Goal: Information Seeking & Learning: Learn about a topic

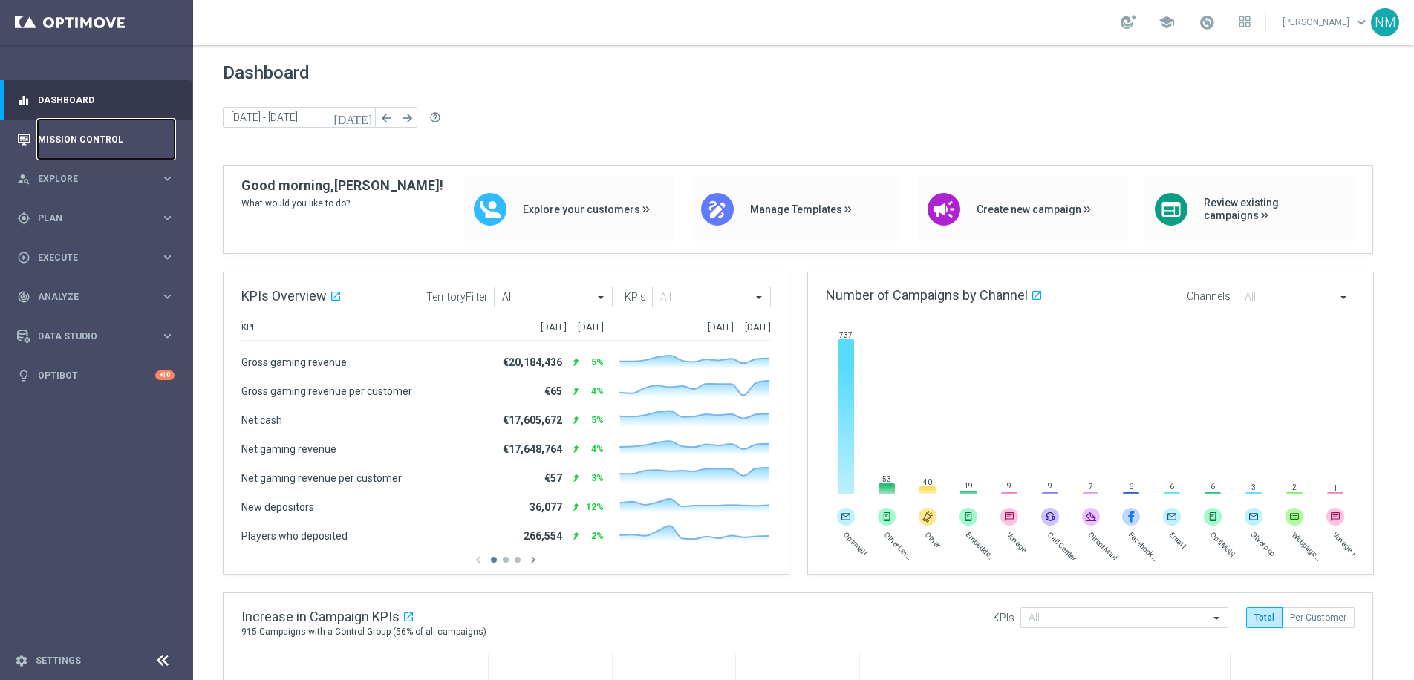
click at [112, 148] on link "Mission Control" at bounding box center [106, 139] width 137 height 39
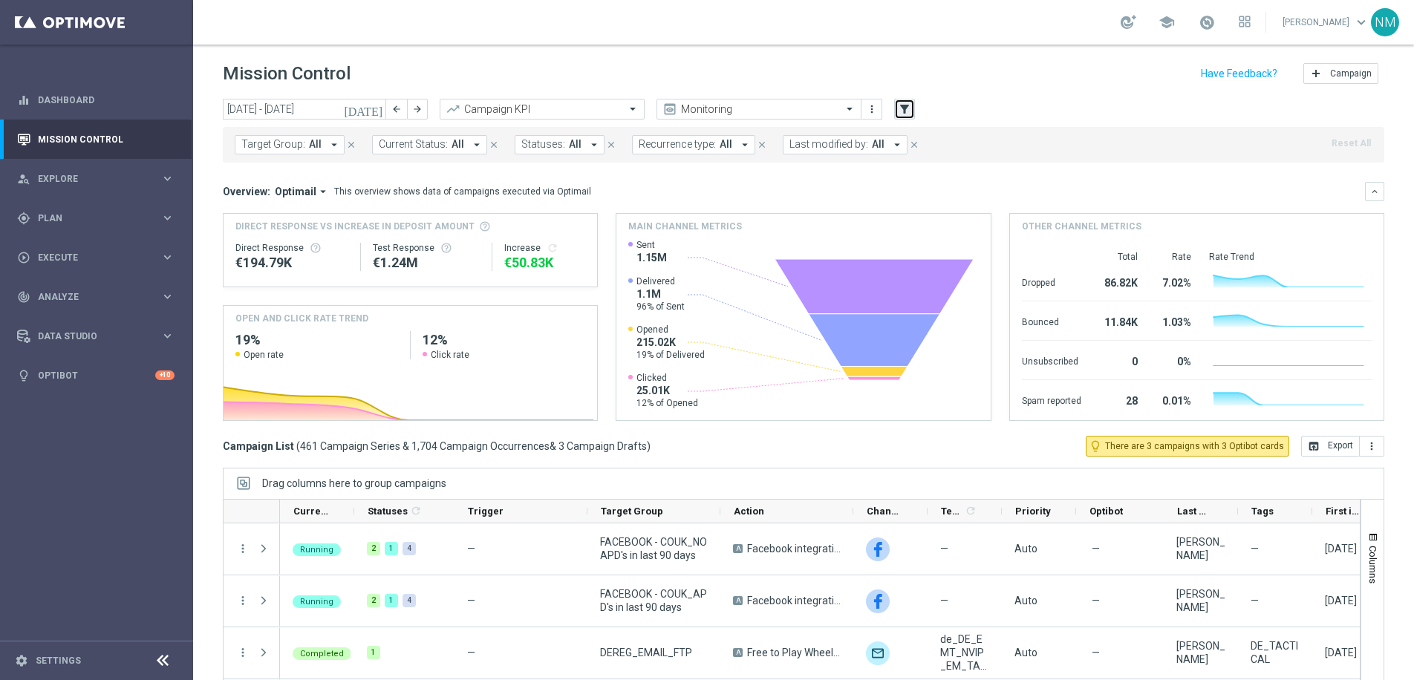
click at [911, 108] on button "filter_alt" at bounding box center [904, 109] width 21 height 21
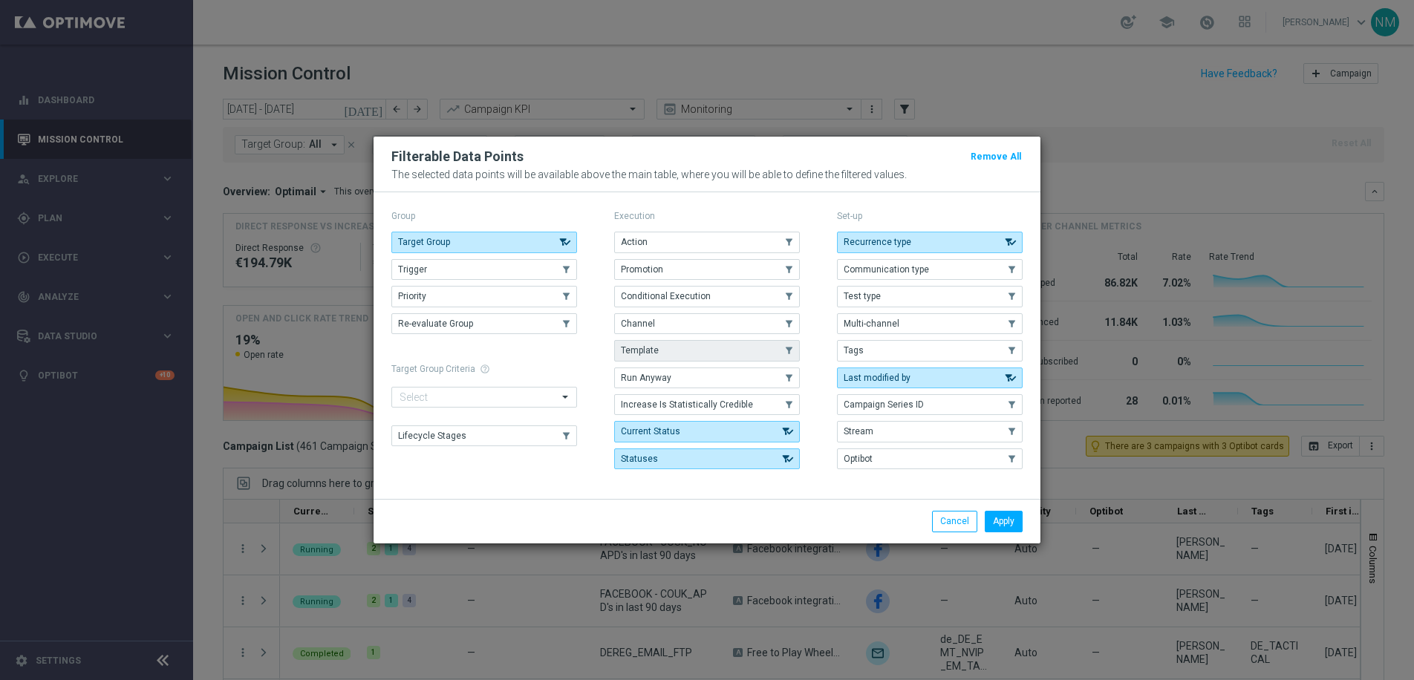
click at [673, 360] on button "Template" at bounding box center [707, 350] width 186 height 21
click at [1005, 513] on button "Apply" at bounding box center [1004, 521] width 38 height 21
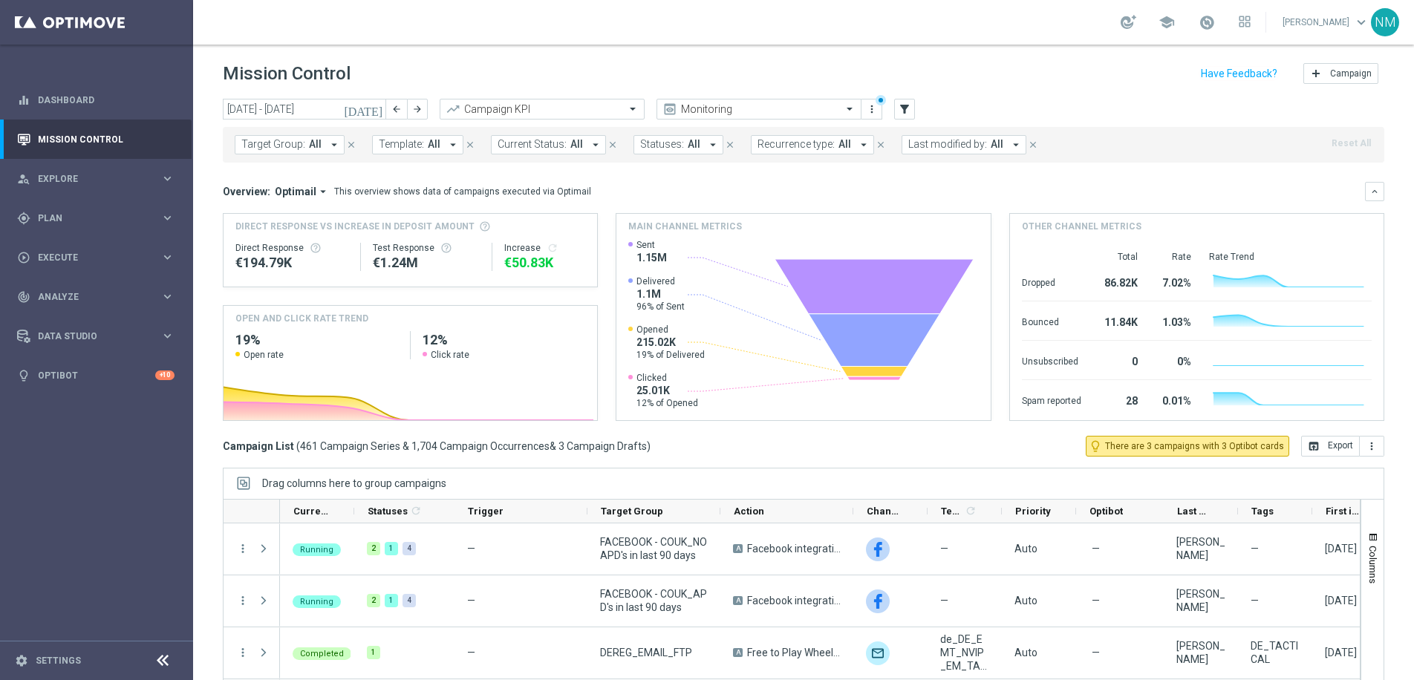
click at [428, 147] on span "All" at bounding box center [434, 144] width 13 height 13
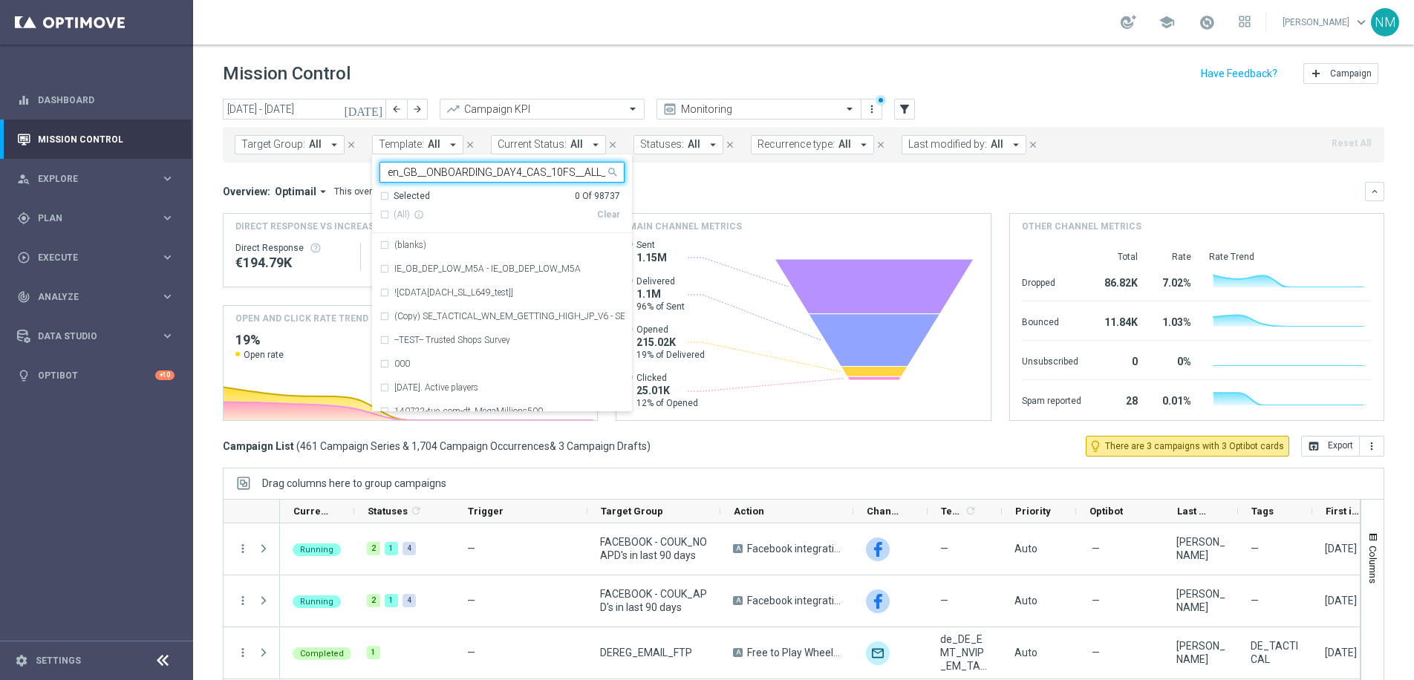
scroll to position [0, 127]
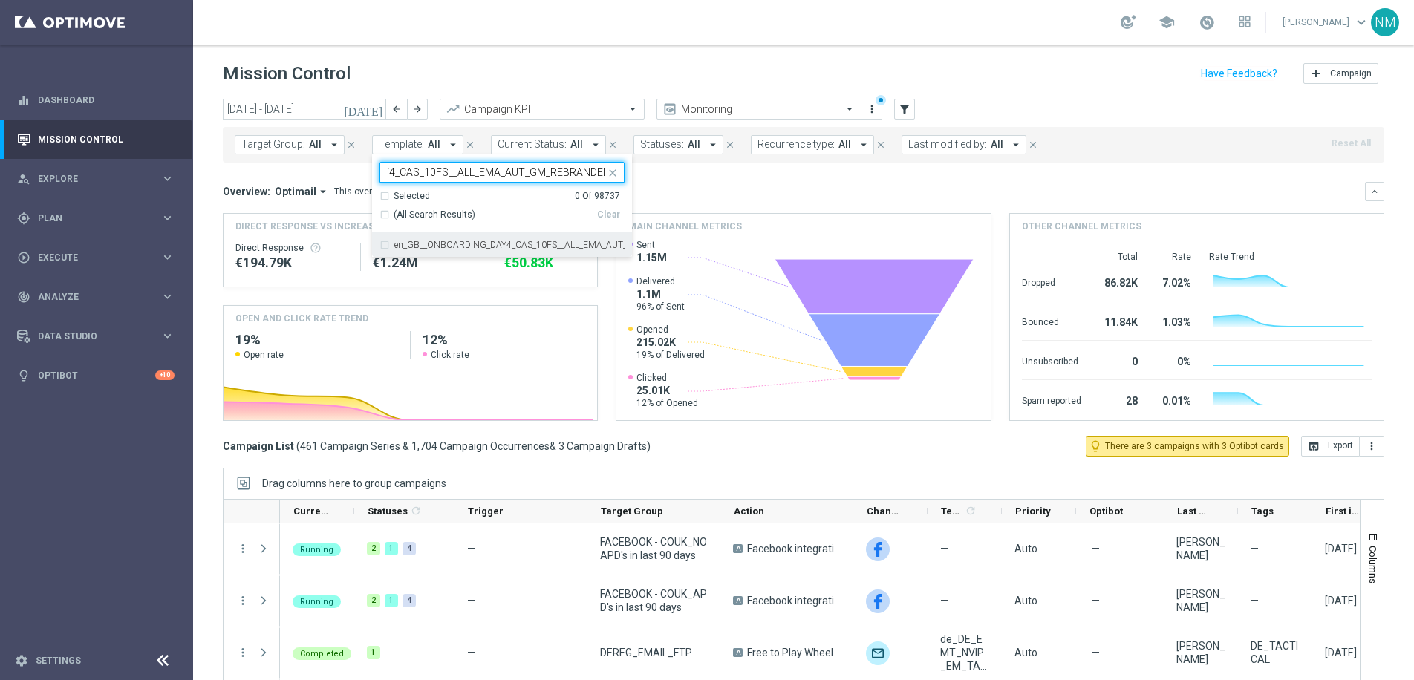
click at [464, 238] on div "en_GB__ONBOARDING_DAY4_CAS_10FS__ALL_EMA_AUT_GM_REBRANDED" at bounding box center [501, 245] width 245 height 24
type input "en_GB__ONBOARDING_DAY4_CAS_10FS__ALL_EMA_AUT_GM_REBRANDED"
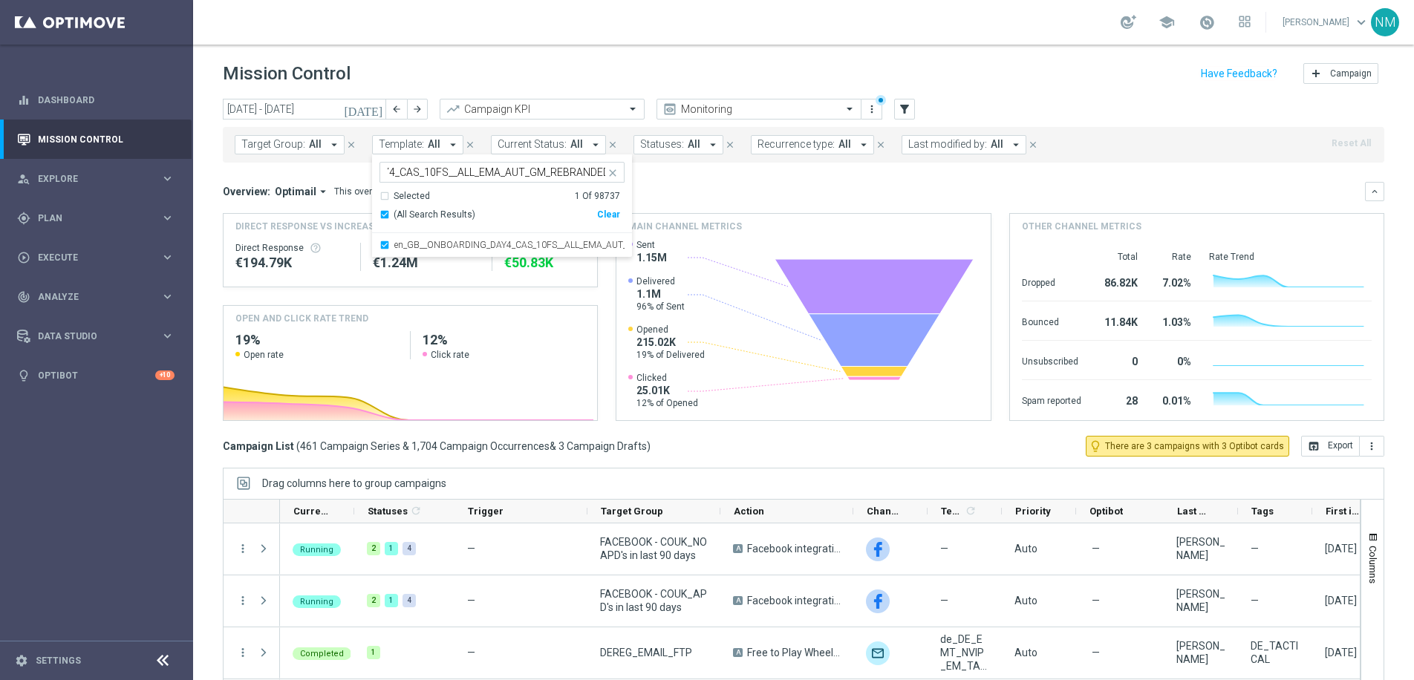
scroll to position [0, 0]
click at [746, 192] on div "Overview: Optimail arrow_drop_down This overview shows data of campaigns execut…" at bounding box center [794, 191] width 1142 height 13
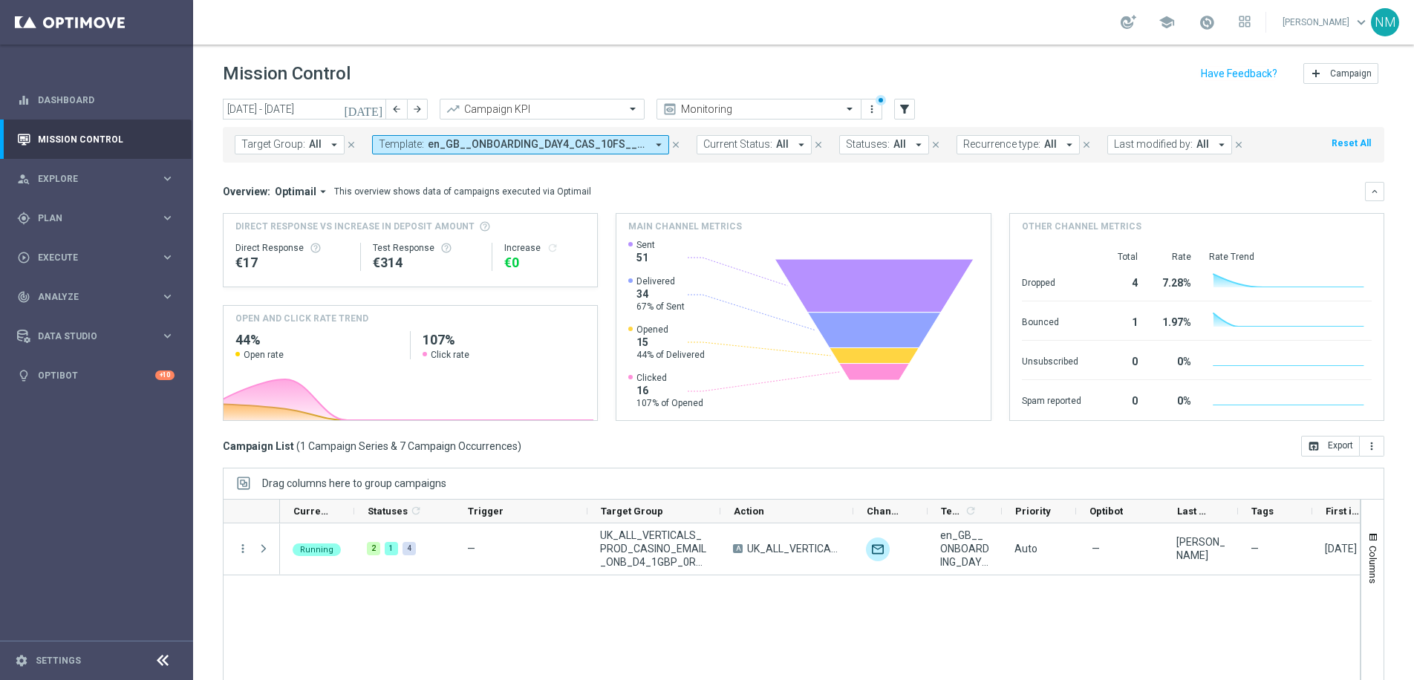
click at [571, 146] on span "en_GB__ONBOARDING_DAY4_CAS_10FS__ALL_EMA_AUT_GM_REBRANDED" at bounding box center [537, 144] width 218 height 13
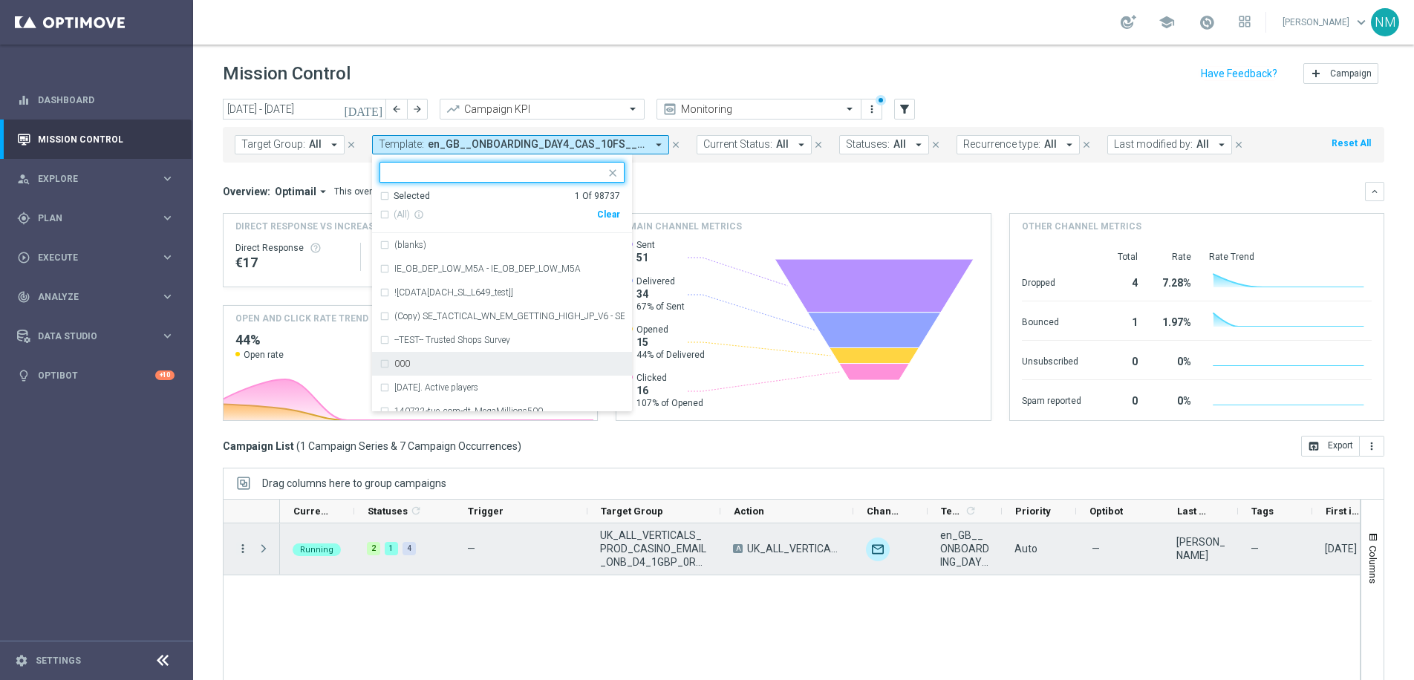
click at [252, 538] on div at bounding box center [265, 549] width 30 height 51
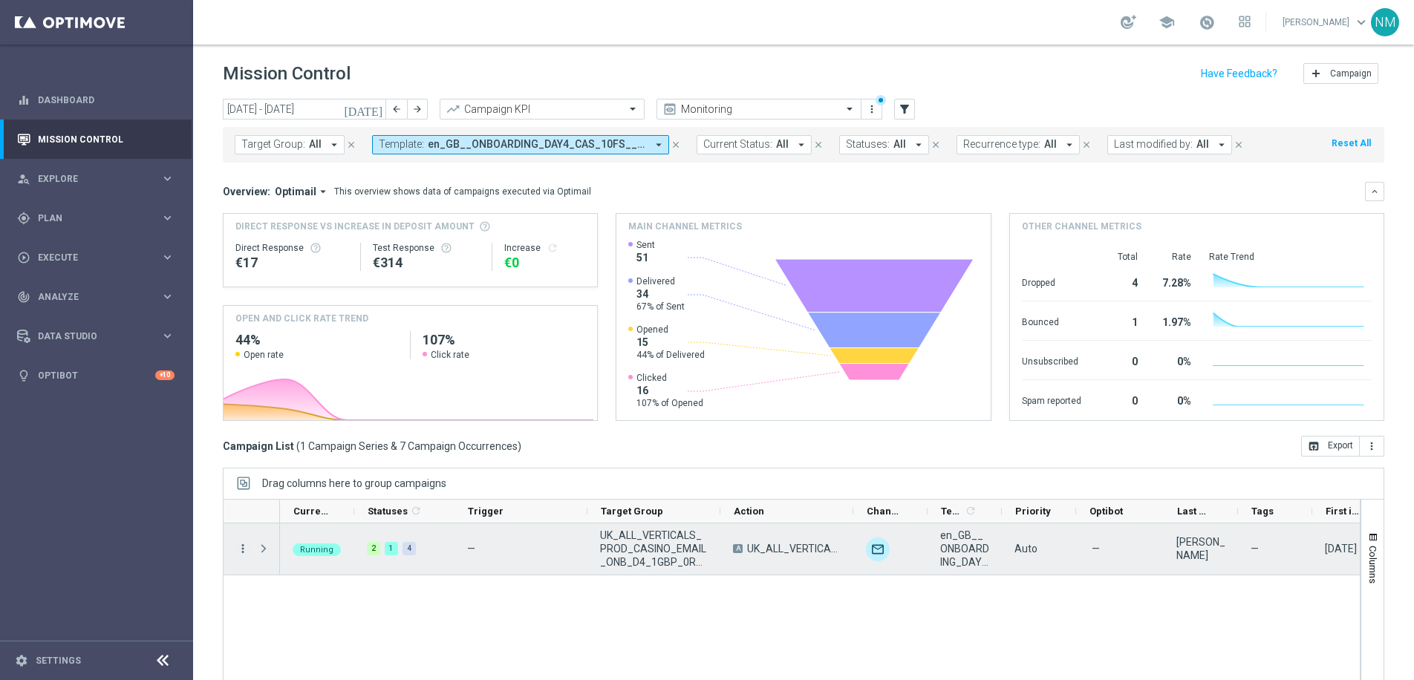
click at [240, 552] on icon "more_vert" at bounding box center [242, 548] width 13 height 13
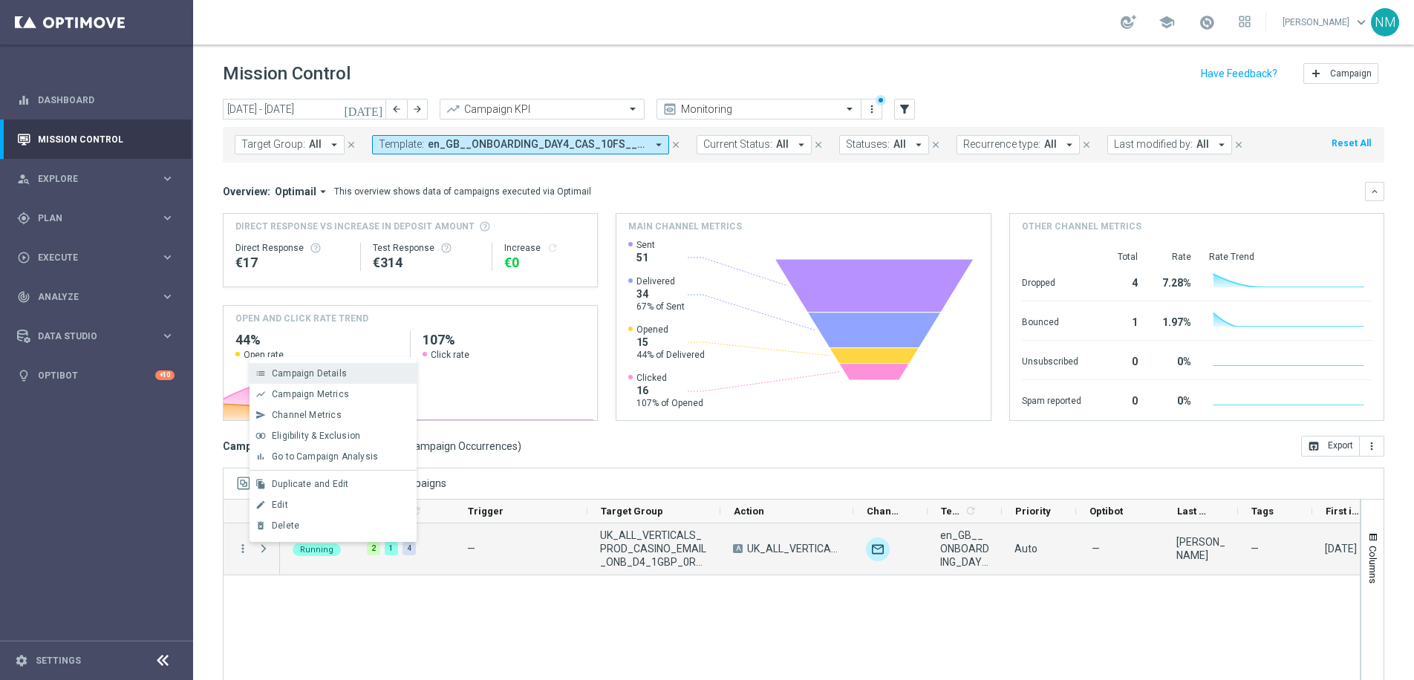
click at [319, 368] on span "Campaign Details" at bounding box center [309, 373] width 75 height 10
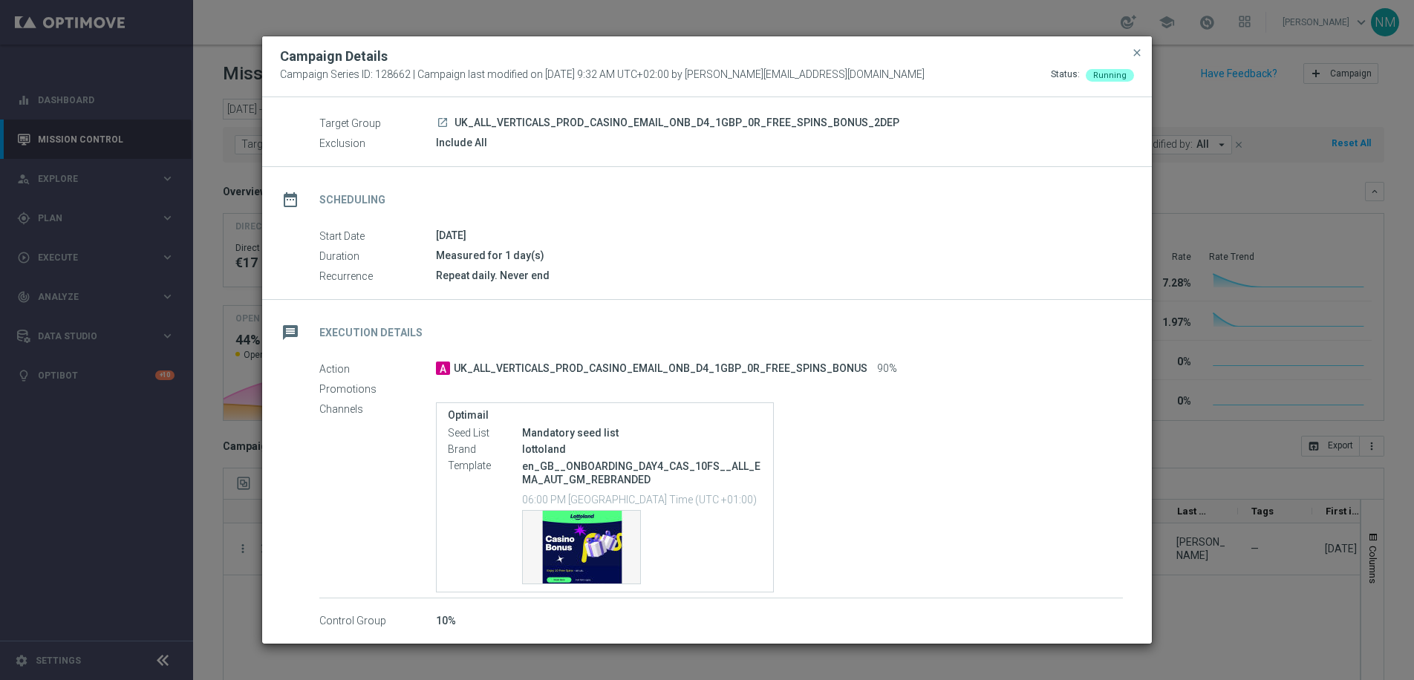
scroll to position [44, 0]
click at [1138, 50] on span "close" at bounding box center [1137, 53] width 12 height 12
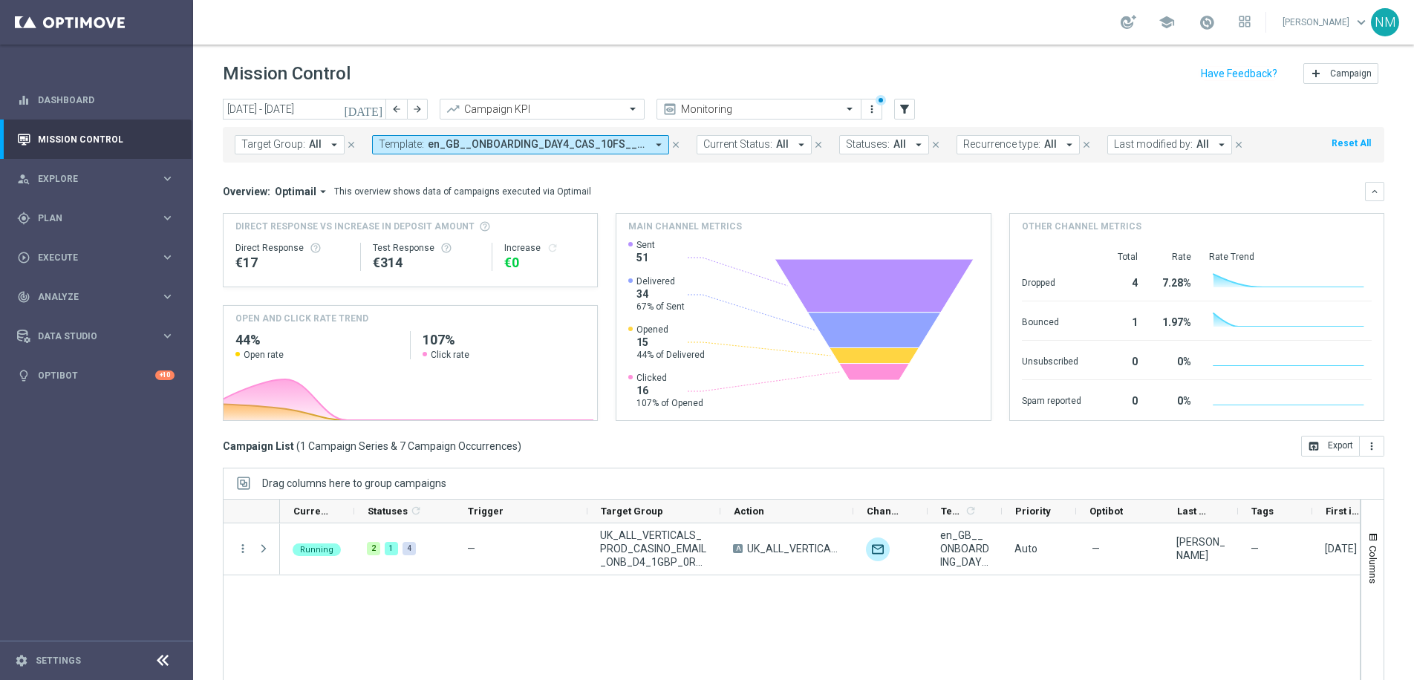
click at [468, 149] on span "en_GB__ONBOARDING_DAY4_CAS_10FS__ALL_EMA_AUT_GM_REBRANDED" at bounding box center [537, 144] width 218 height 13
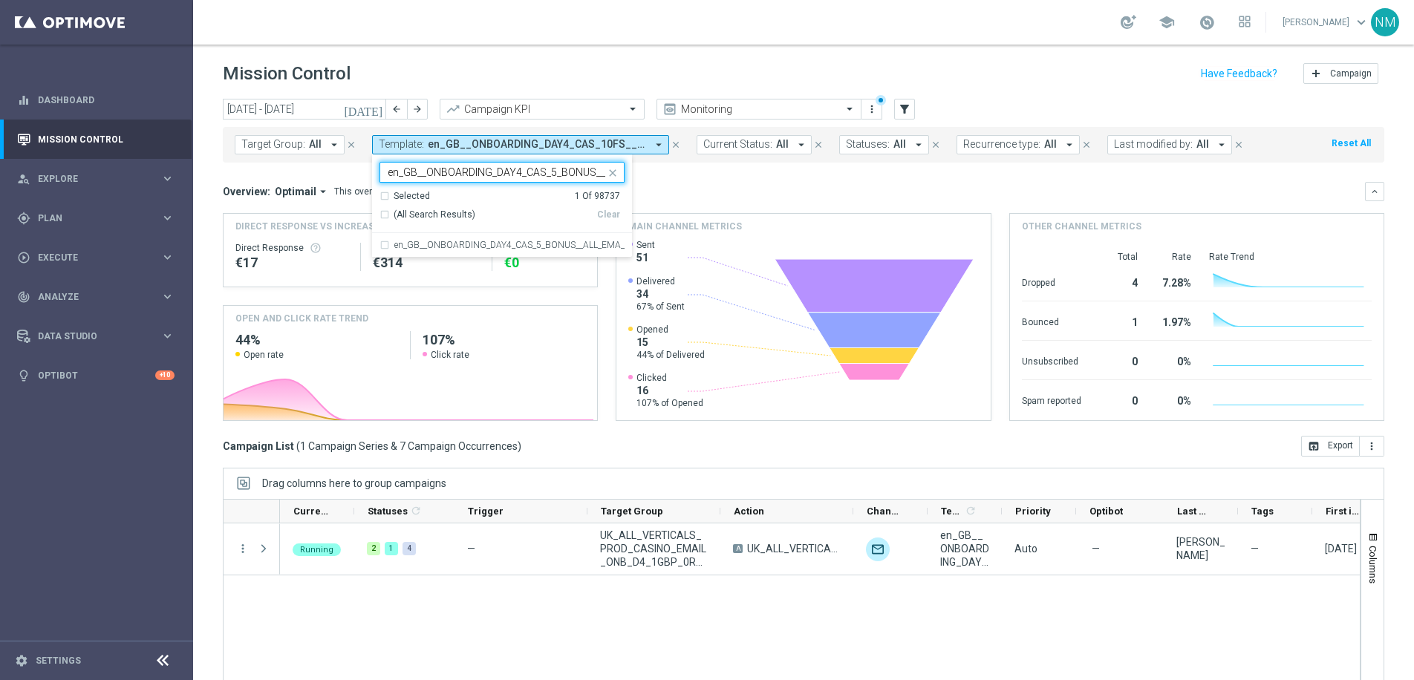
scroll to position [0, 147]
click at [484, 236] on div "en_GB__ONBOARDING_DAY4_CAS_5_BONUS__ALL_EMA_AUT_GM_REBRANDED" at bounding box center [501, 245] width 245 height 24
type input "en_GB__ONBOARDING_DAY4_CAS_5_BONUS__ALL_EMA_AUT_GM_REBRANDED"
click at [697, 177] on mini-dashboard "Overview: Optimail arrow_drop_down This overview shows data of campaigns execut…" at bounding box center [803, 299] width 1161 height 273
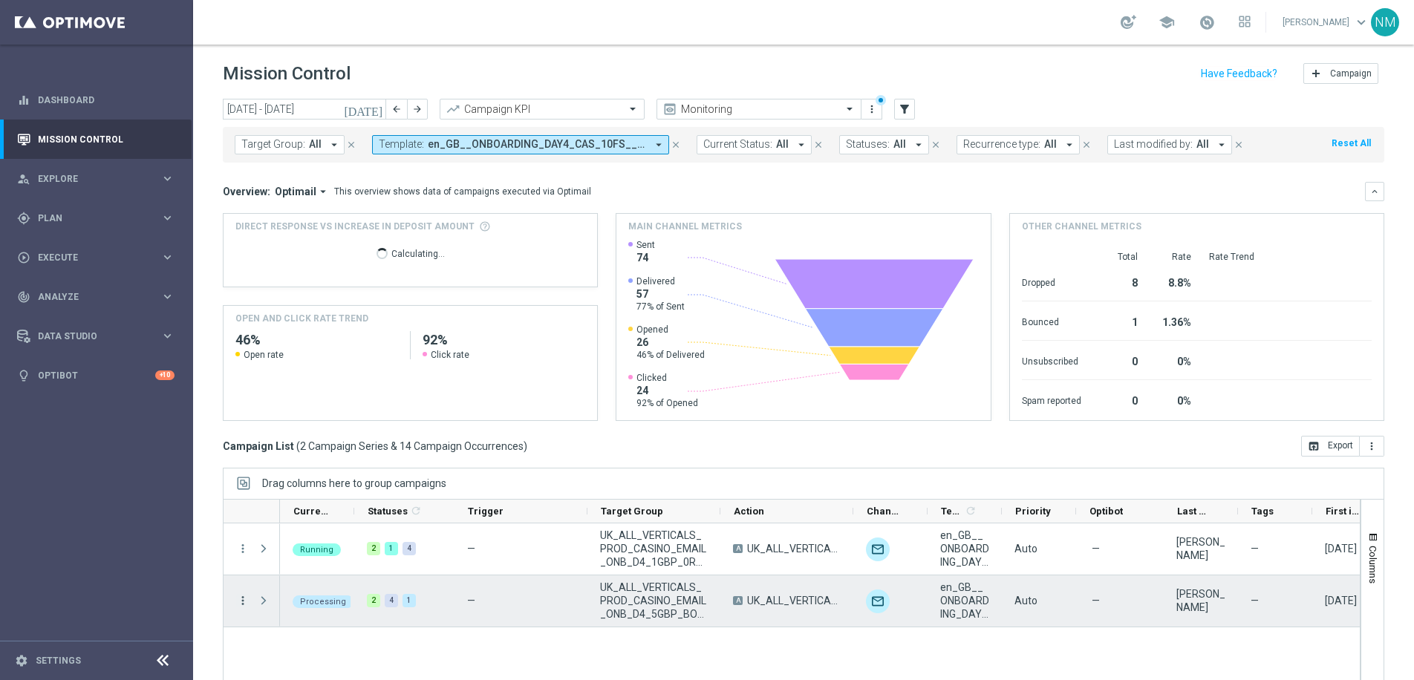
click at [241, 597] on icon "more_vert" at bounding box center [242, 600] width 13 height 13
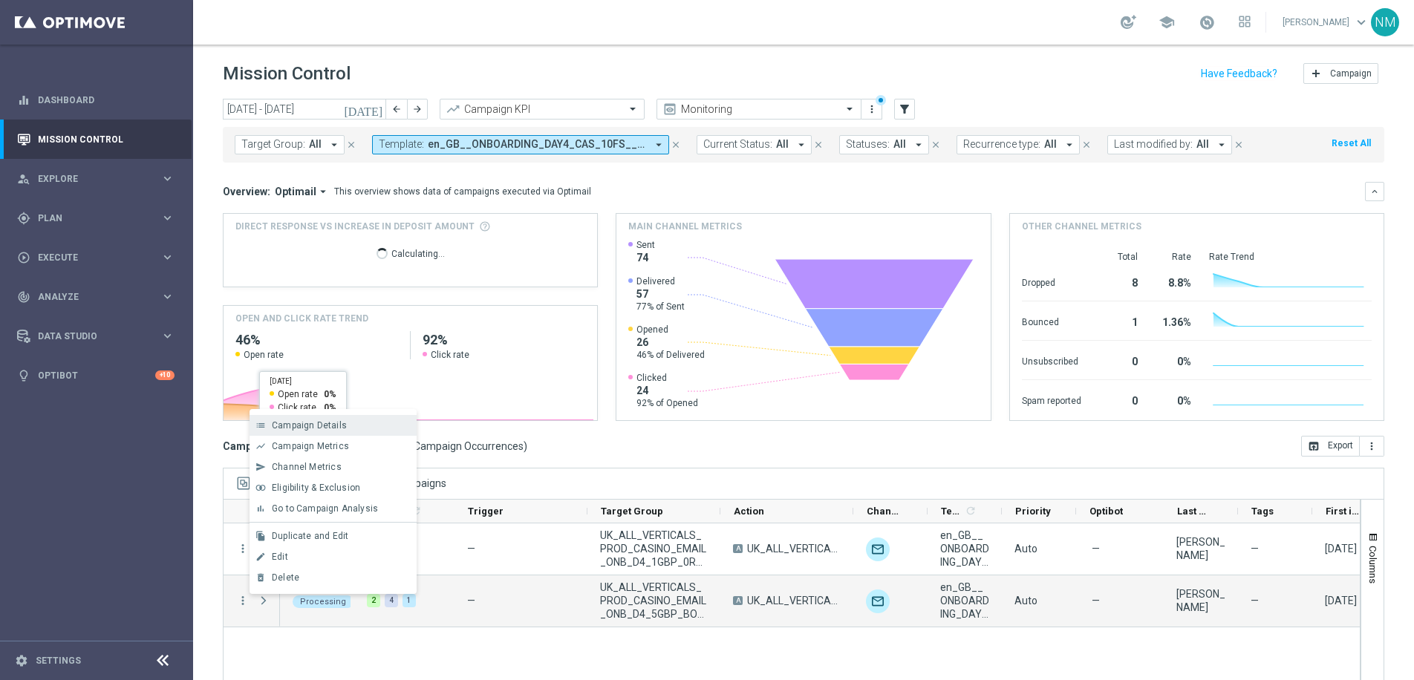
click at [348, 423] on div "Campaign Details" at bounding box center [341, 425] width 138 height 10
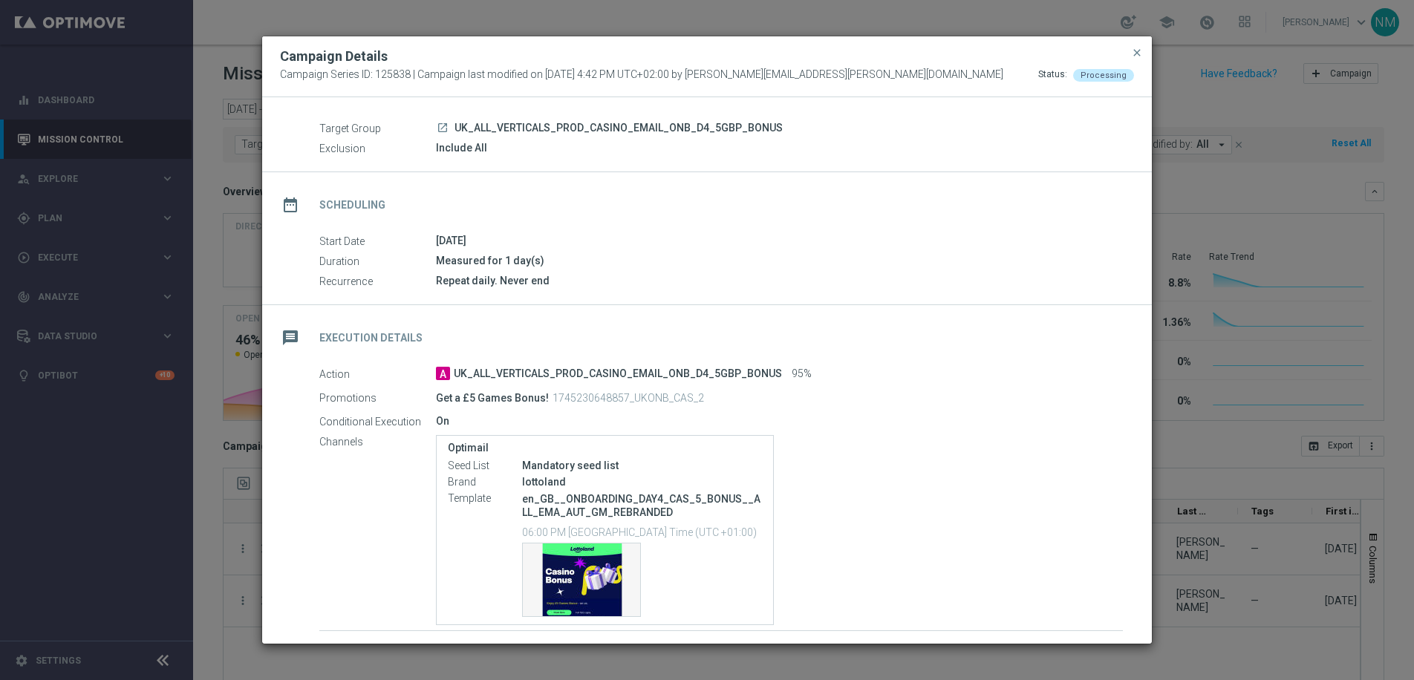
scroll to position [60, 0]
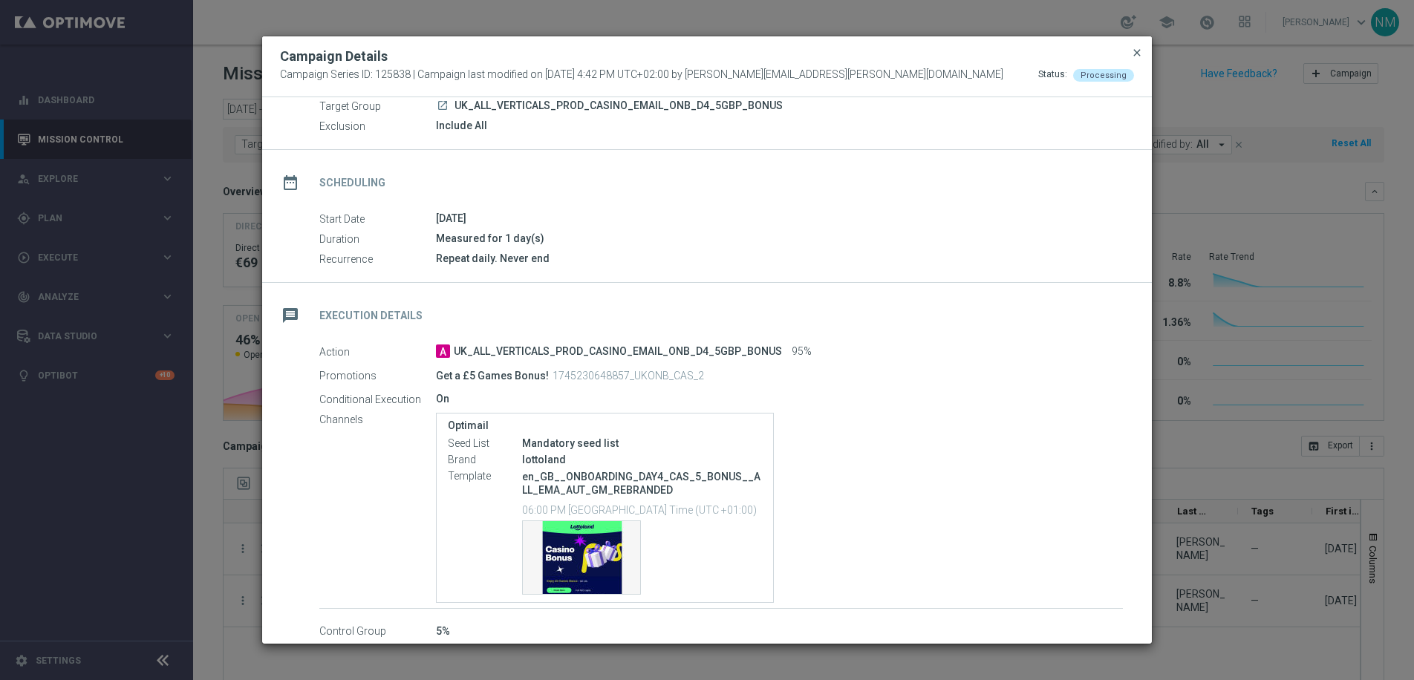
click at [1133, 53] on span "close" at bounding box center [1137, 53] width 12 height 12
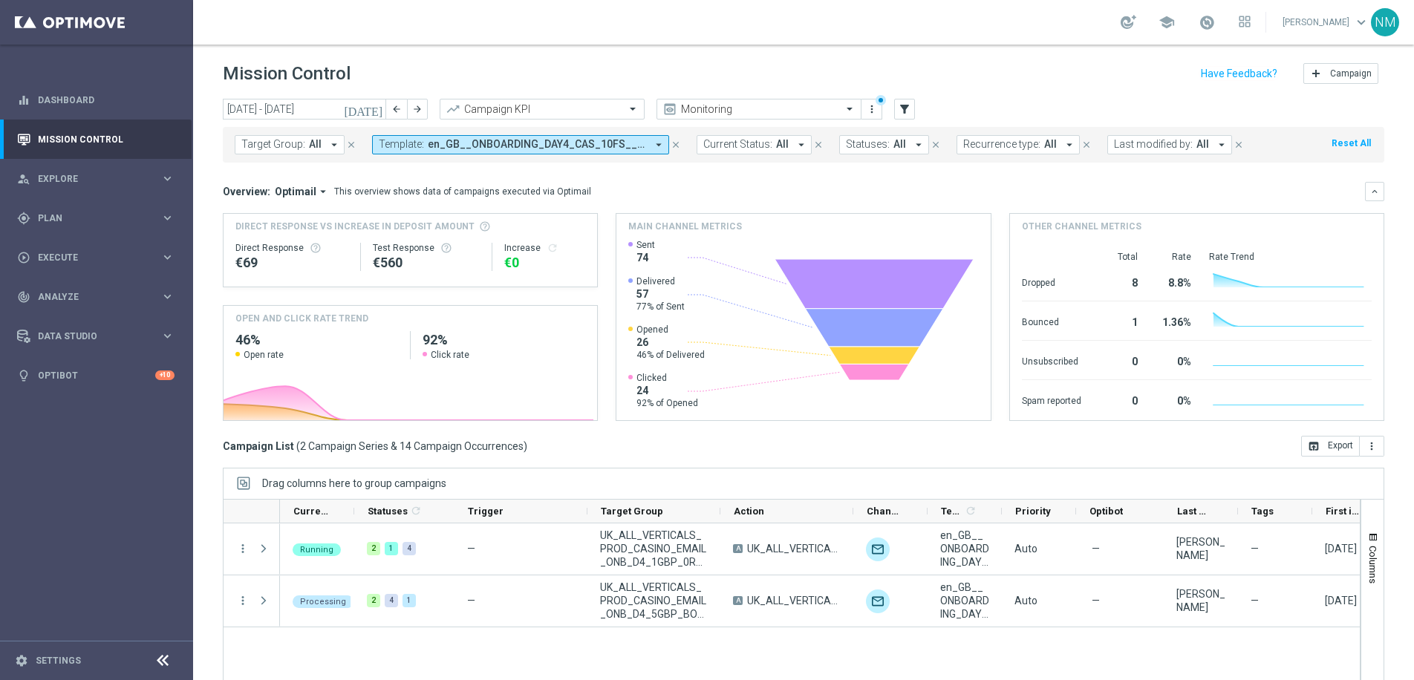
click at [460, 147] on span "en_GB__ONBOARDING_DAY4_CAS_10FS__ALL_EMA_AUT_GM_REBRANDED, en_GB__ONBOARDING_DA…" at bounding box center [537, 144] width 218 height 13
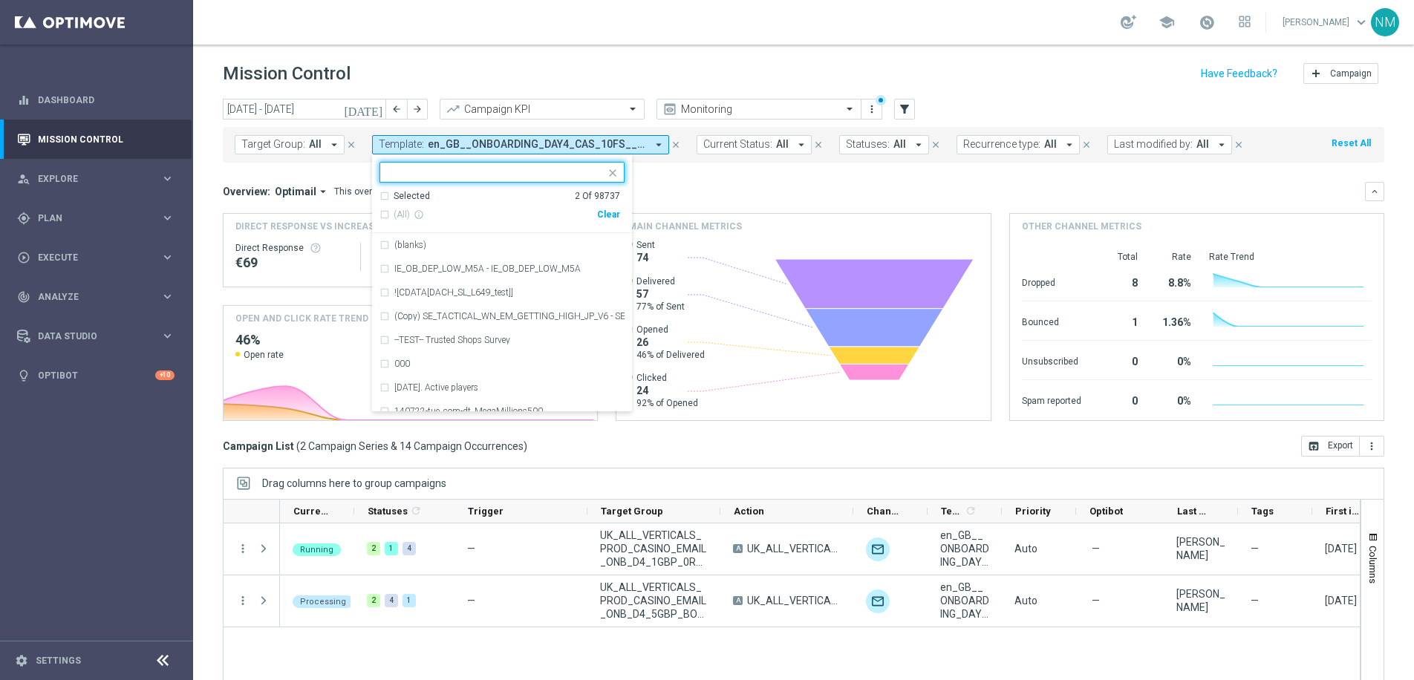
click at [0, 0] on div "Clear" at bounding box center [0, 0] width 0 height 0
click at [560, 175] on input "text" at bounding box center [497, 172] width 218 height 13
paste input "en_GB__ONBOARDING_DAY4_CAS_10_BONUS__ALL_EMA_AUT_GM_REBRANDED"
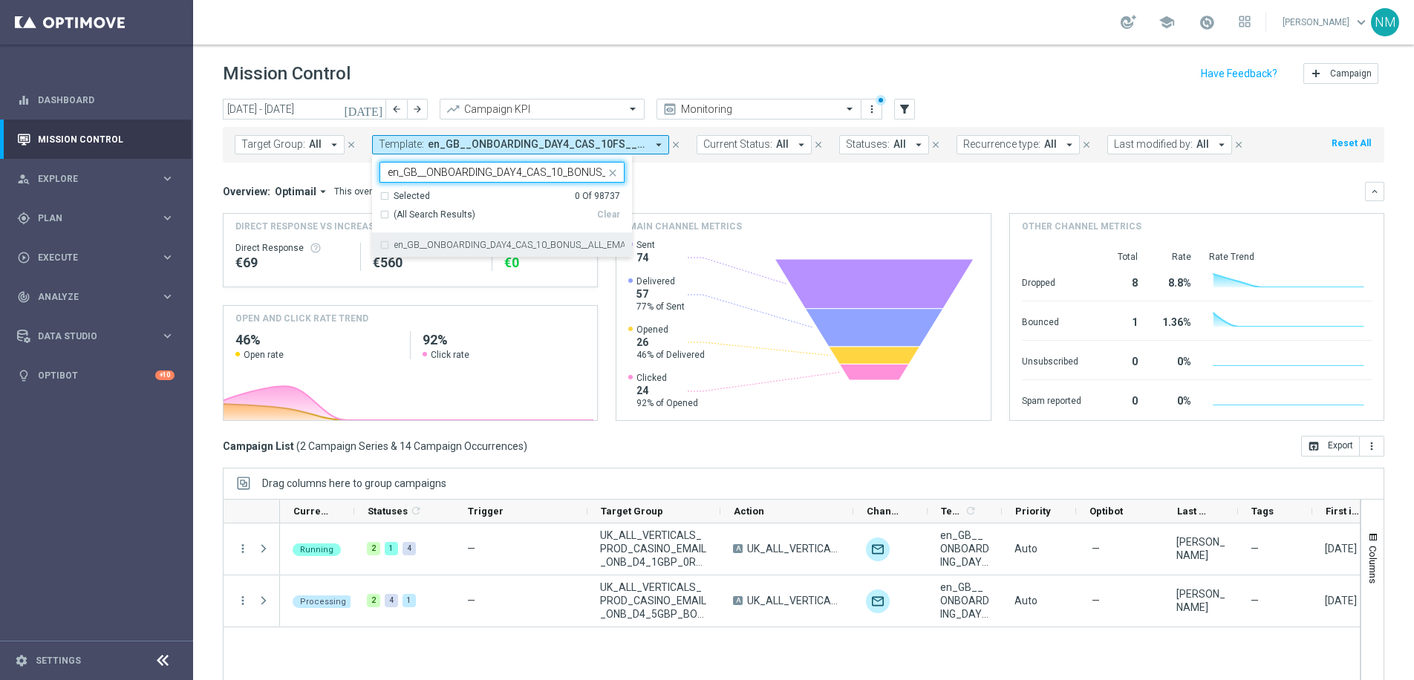
scroll to position [0, 153]
click at [575, 249] on label "en_GB__ONBOARDING_DAY4_CAS_10_BONUS__ALL_EMA_AUT_GM_REBRANDED" at bounding box center [509, 245] width 230 height 9
type input "en_GB__ONBOARDING_DAY4_CAS_10_BONUS__ALL_EMA_AUT_GM_REBRANDED"
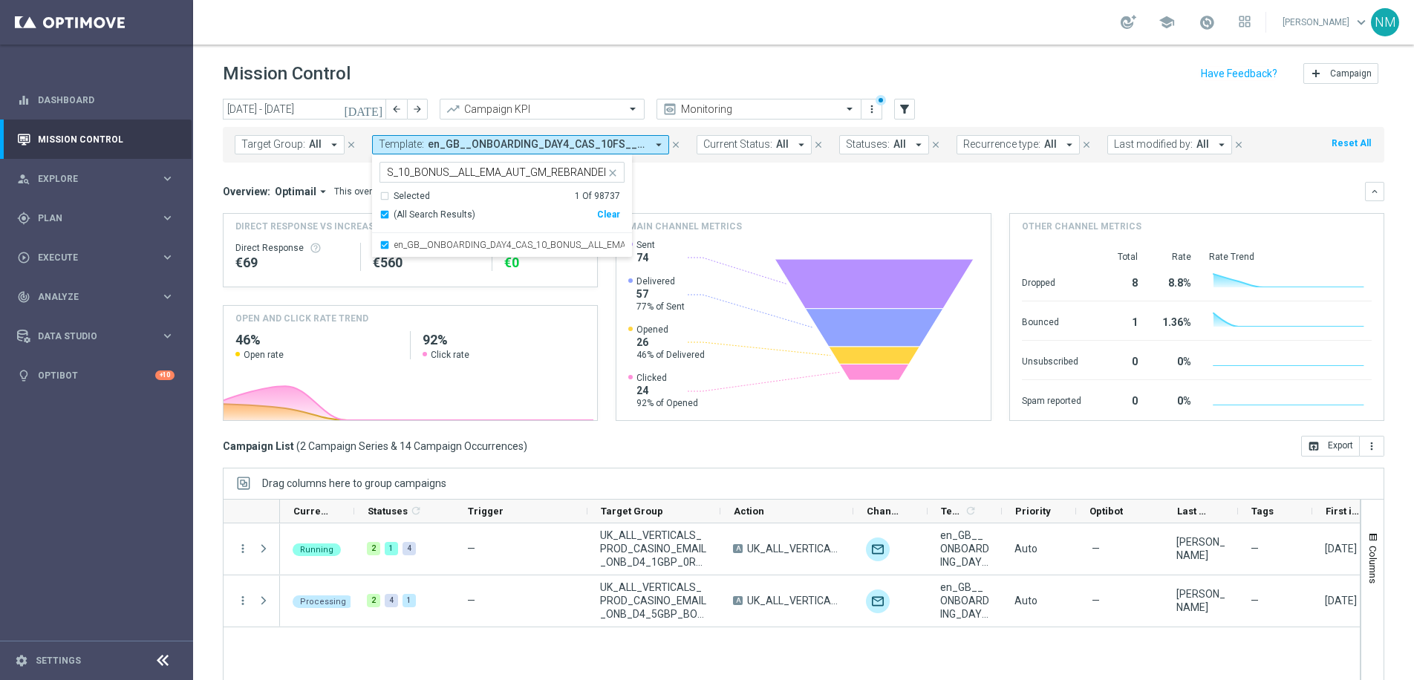
scroll to position [0, 0]
click at [699, 191] on div "Overview: Optimail arrow_drop_down This overview shows data of campaigns execut…" at bounding box center [794, 191] width 1142 height 13
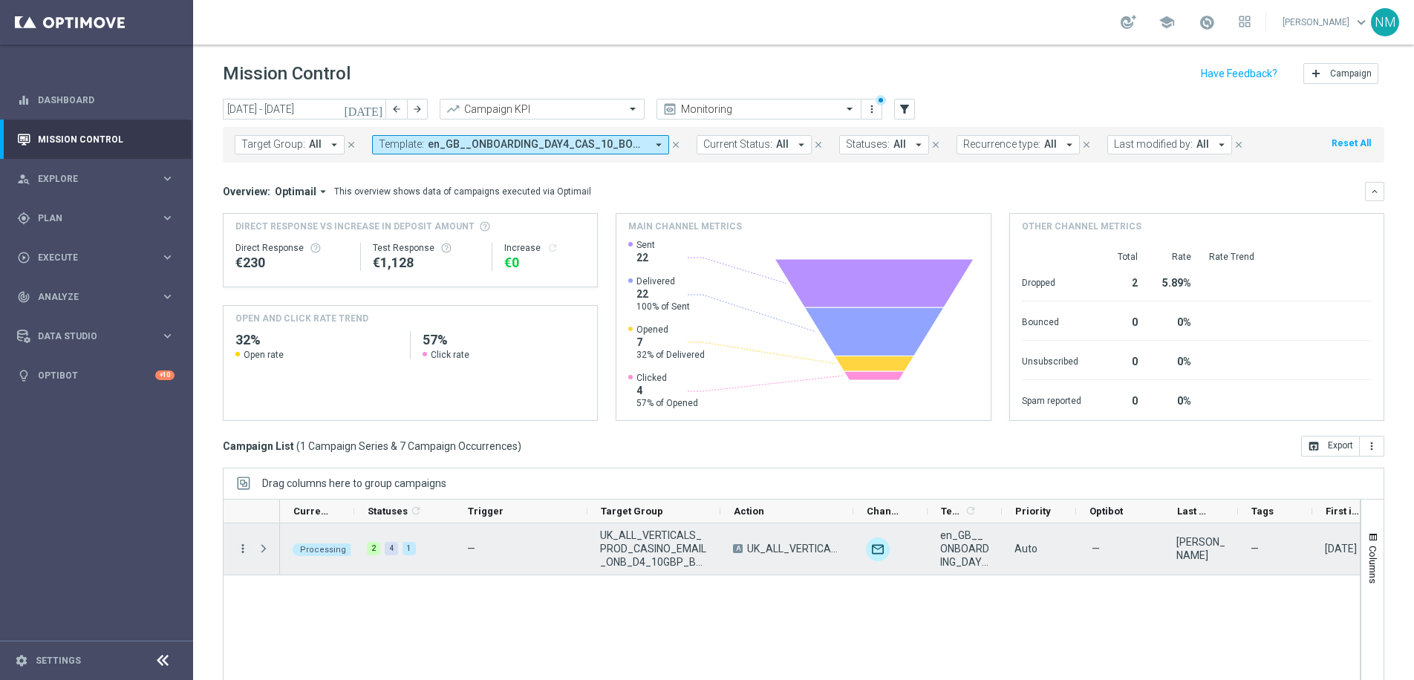
click at [240, 550] on icon "more_vert" at bounding box center [242, 548] width 13 height 13
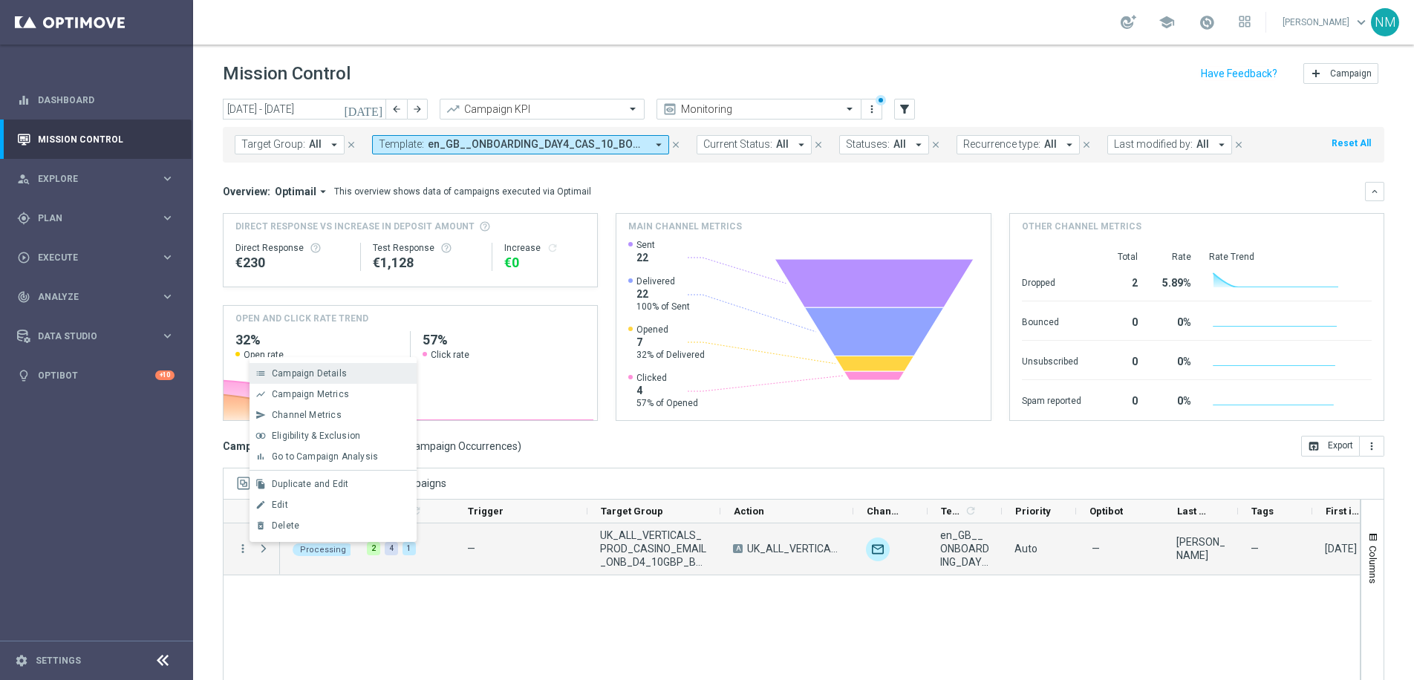
click at [322, 380] on div "list Campaign Details" at bounding box center [333, 373] width 167 height 21
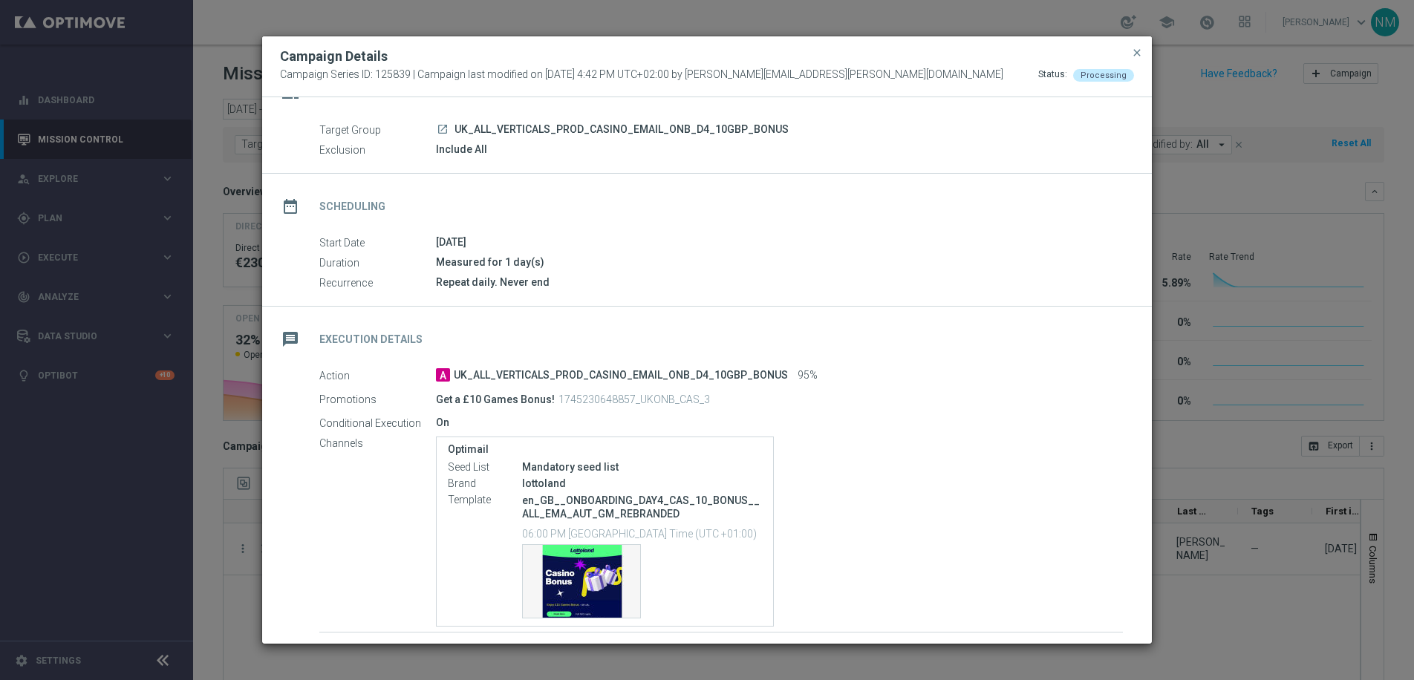
scroll to position [37, 0]
click at [1128, 50] on div "Campaign Details" at bounding box center [707, 57] width 876 height 18
click at [1131, 52] on span "close" at bounding box center [1137, 53] width 12 height 12
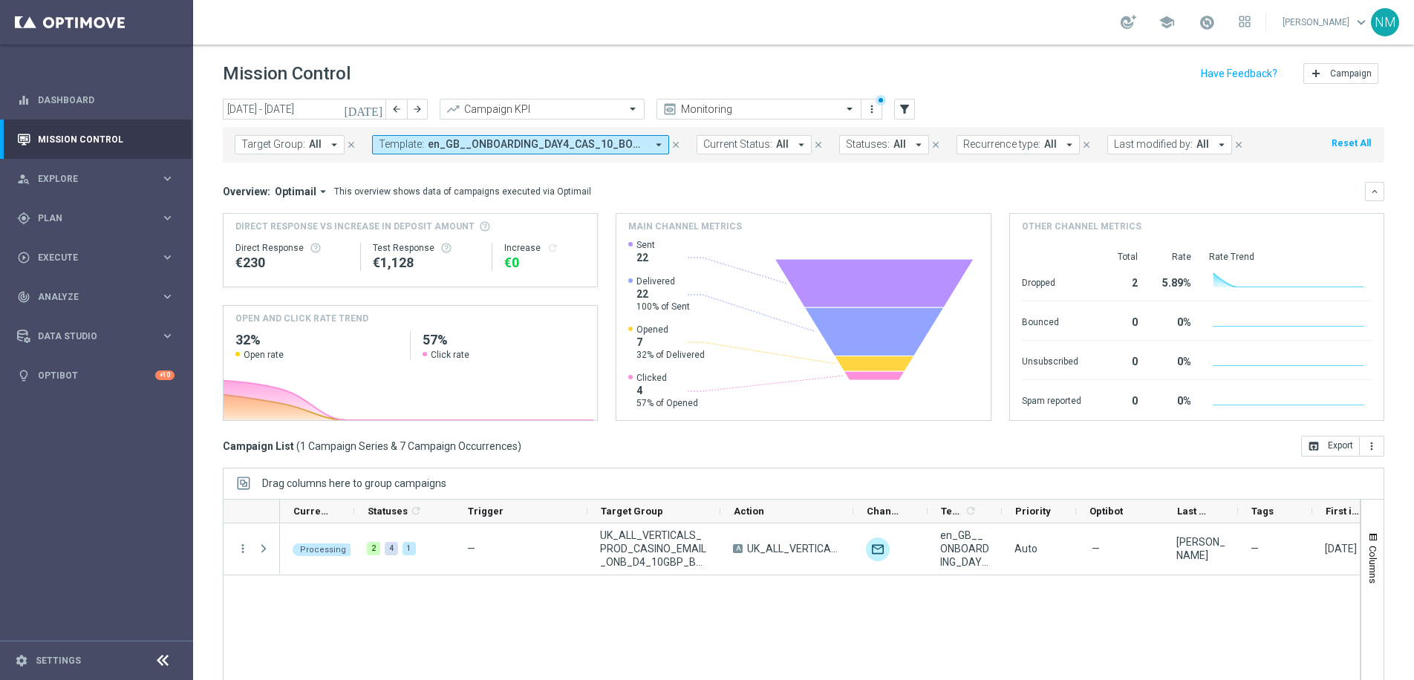
click at [411, 140] on span "Template:" at bounding box center [401, 144] width 45 height 13
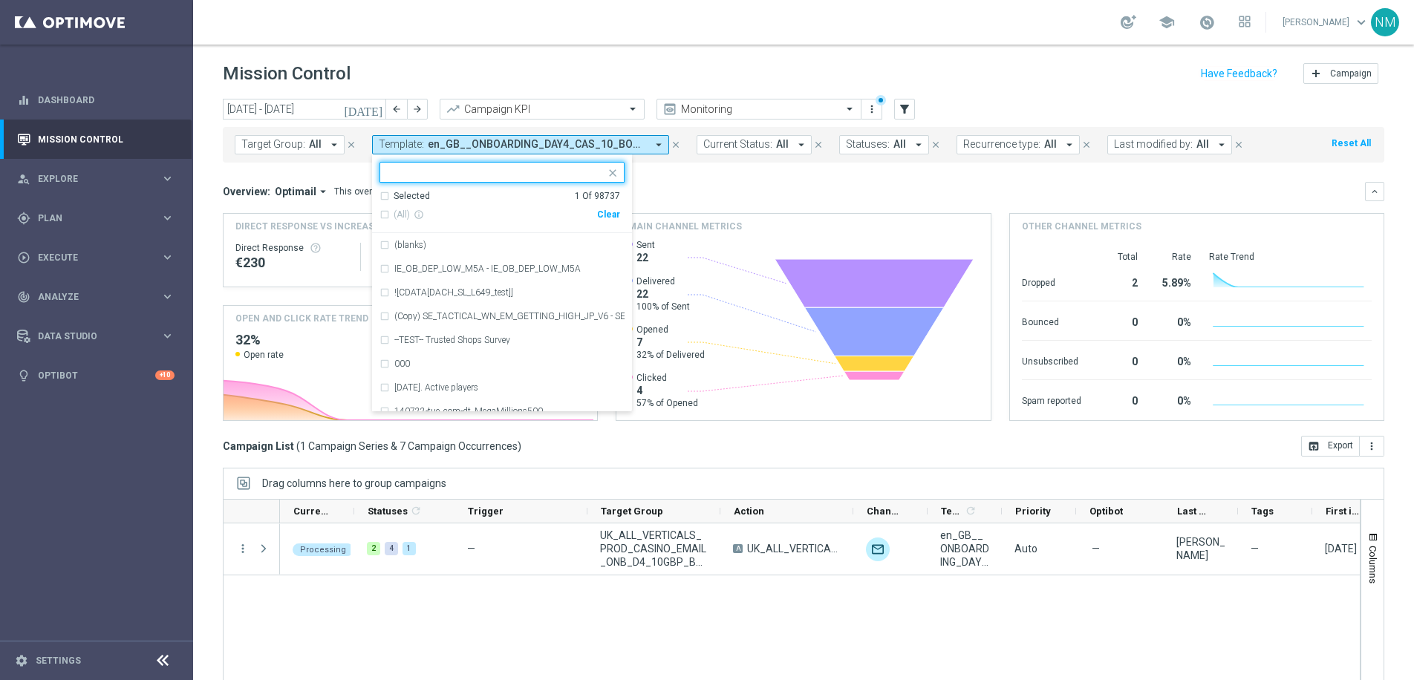
click at [0, 0] on div "Clear" at bounding box center [0, 0] width 0 height 0
click at [559, 174] on input "text" at bounding box center [497, 172] width 218 height 13
paste input "en_GB__ONBOARDING_DAY4_CAS_25_BONUS__ALL_EMA_AUT_GM_REBRANDED"
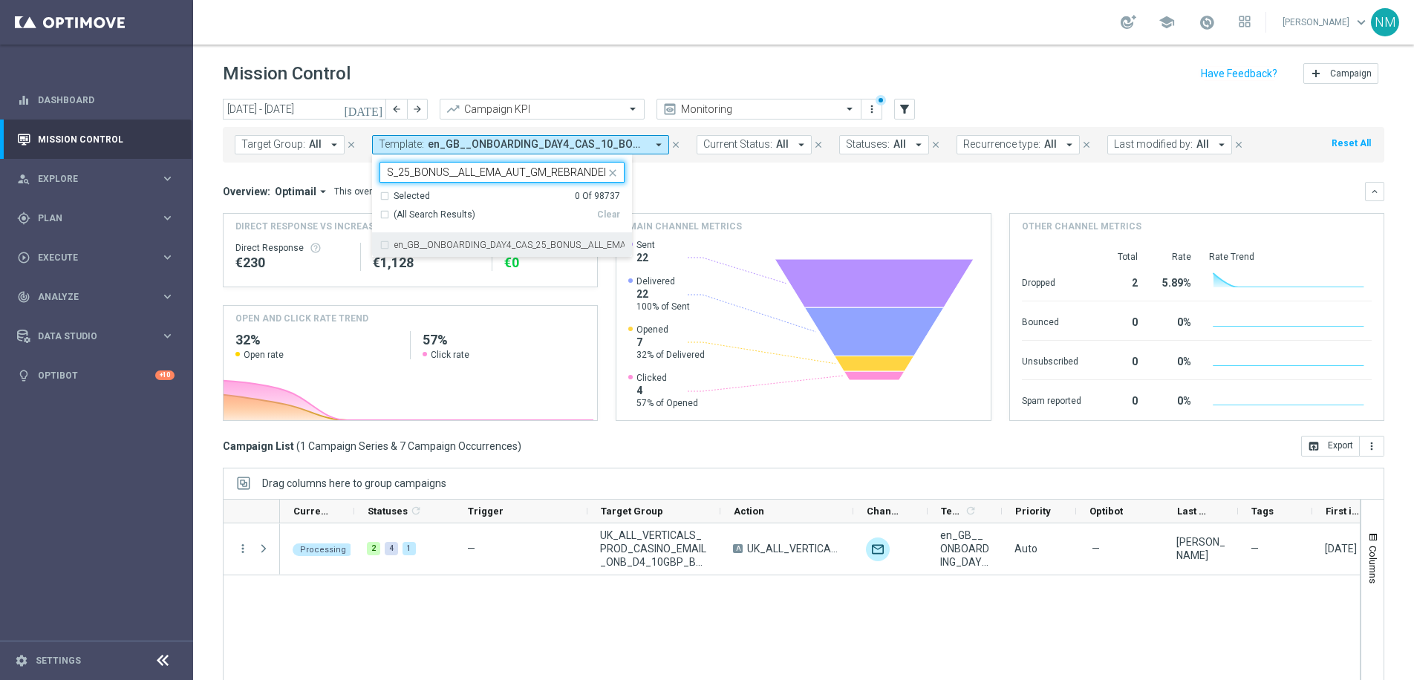
click at [498, 243] on label "en_GB__ONBOARDING_DAY4_CAS_25_BONUS__ALL_EMA_AUT_GM_REBRANDED" at bounding box center [509, 245] width 230 height 9
type input "en_GB__ONBOARDING_DAY4_CAS_25_BONUS__ALL_EMA_AUT_GM_REBRANDED"
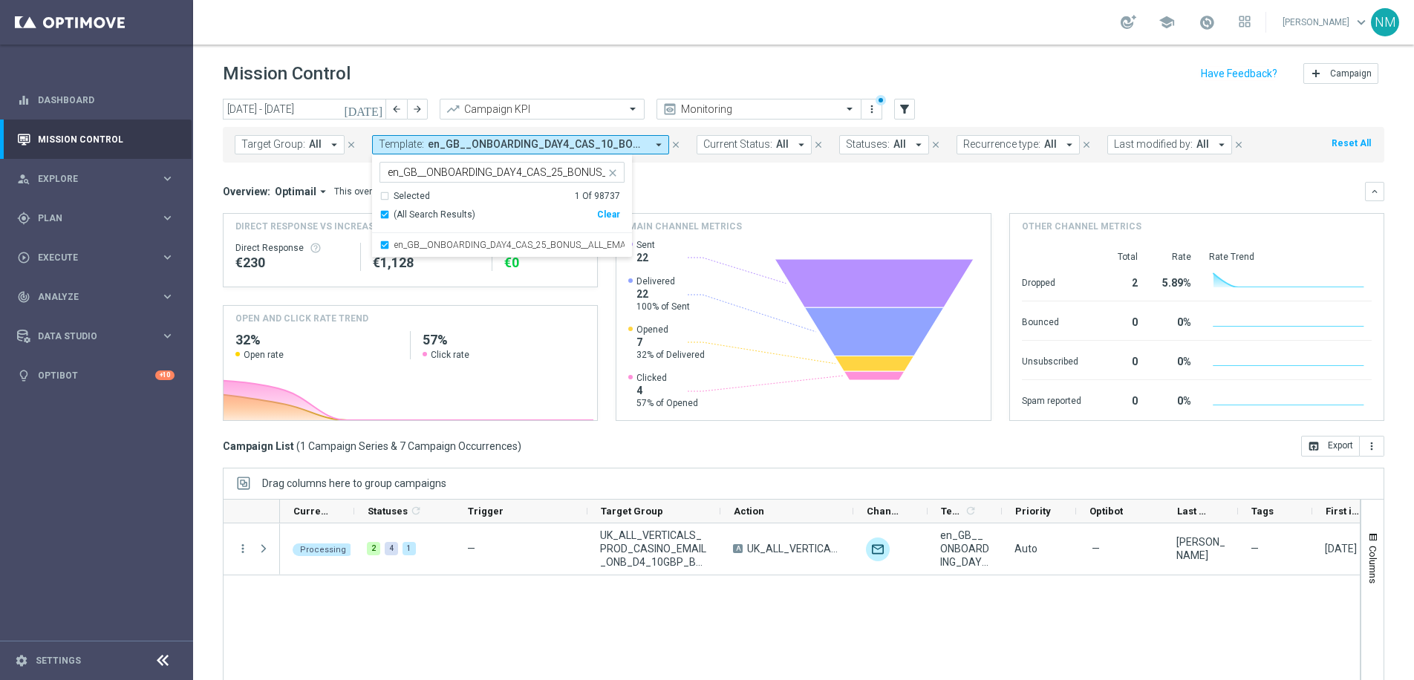
click at [674, 196] on div "Overview: Optimail arrow_drop_down This overview shows data of campaigns execut…" at bounding box center [794, 191] width 1142 height 13
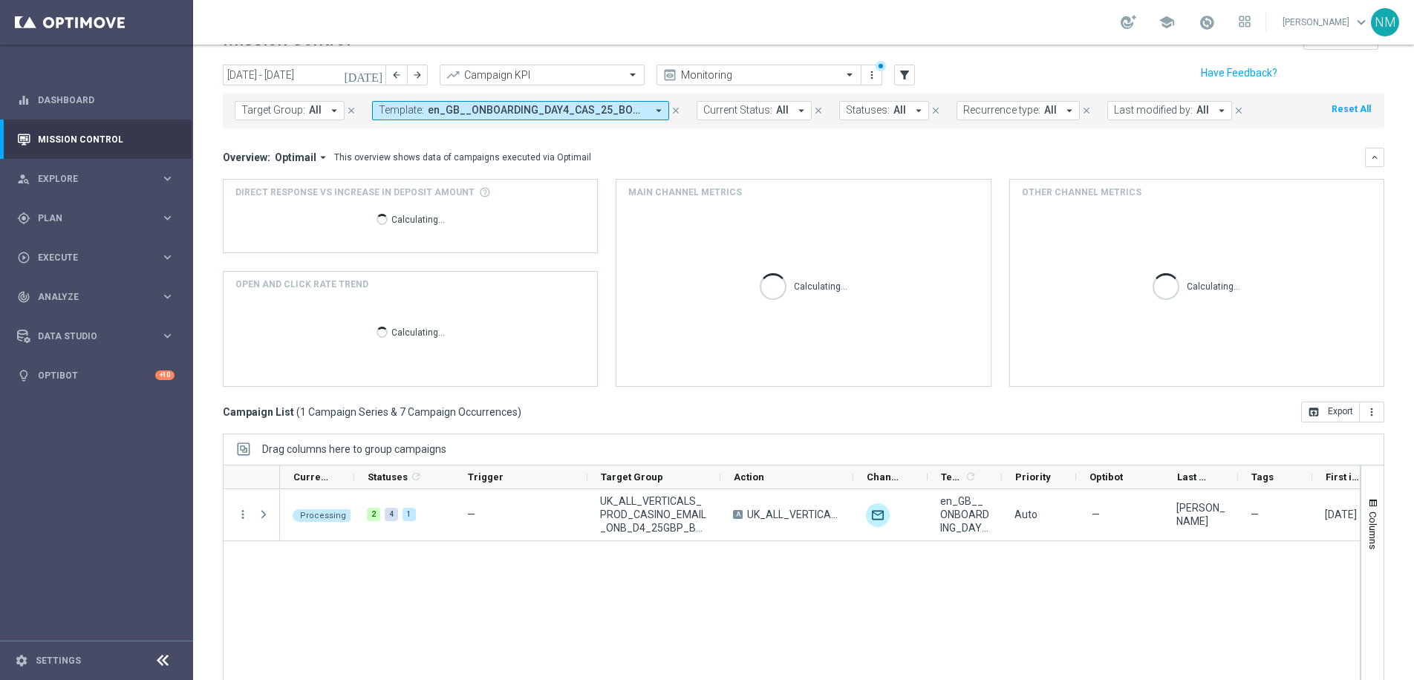
scroll to position [62, 0]
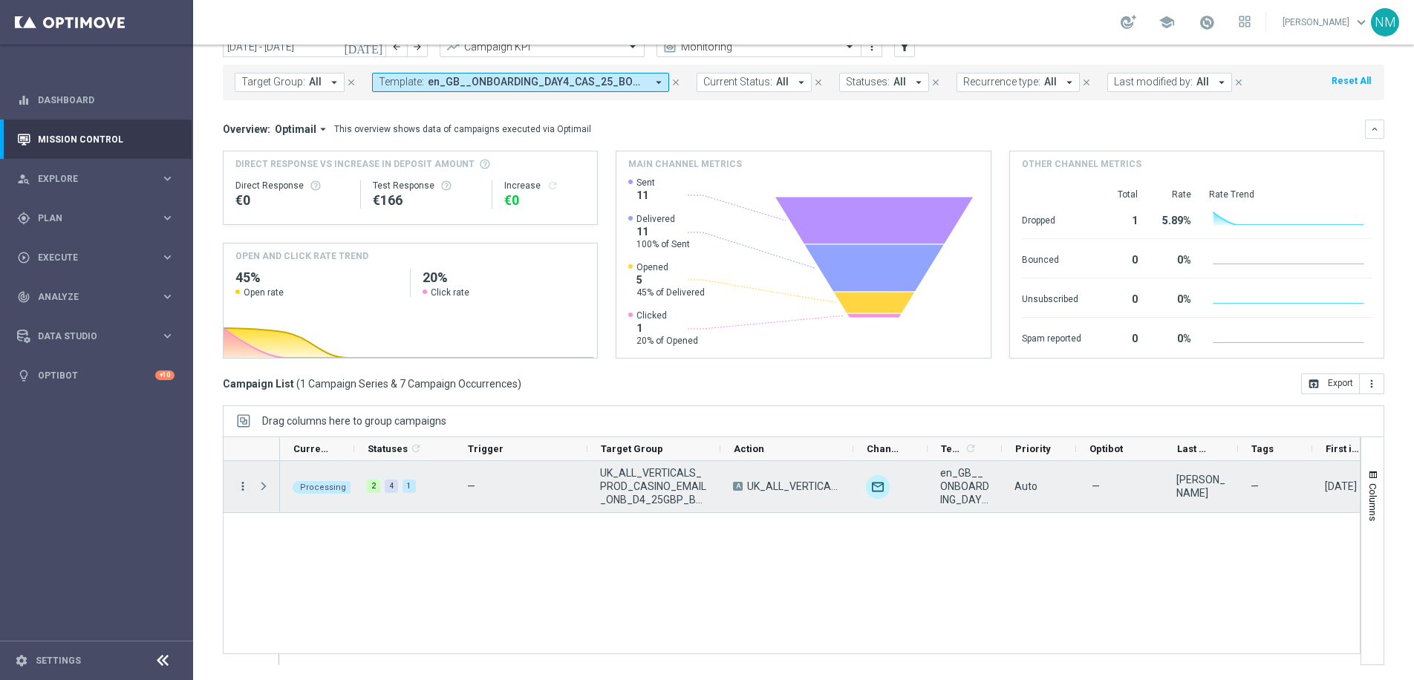
click at [240, 483] on icon "more_vert" at bounding box center [242, 486] width 13 height 13
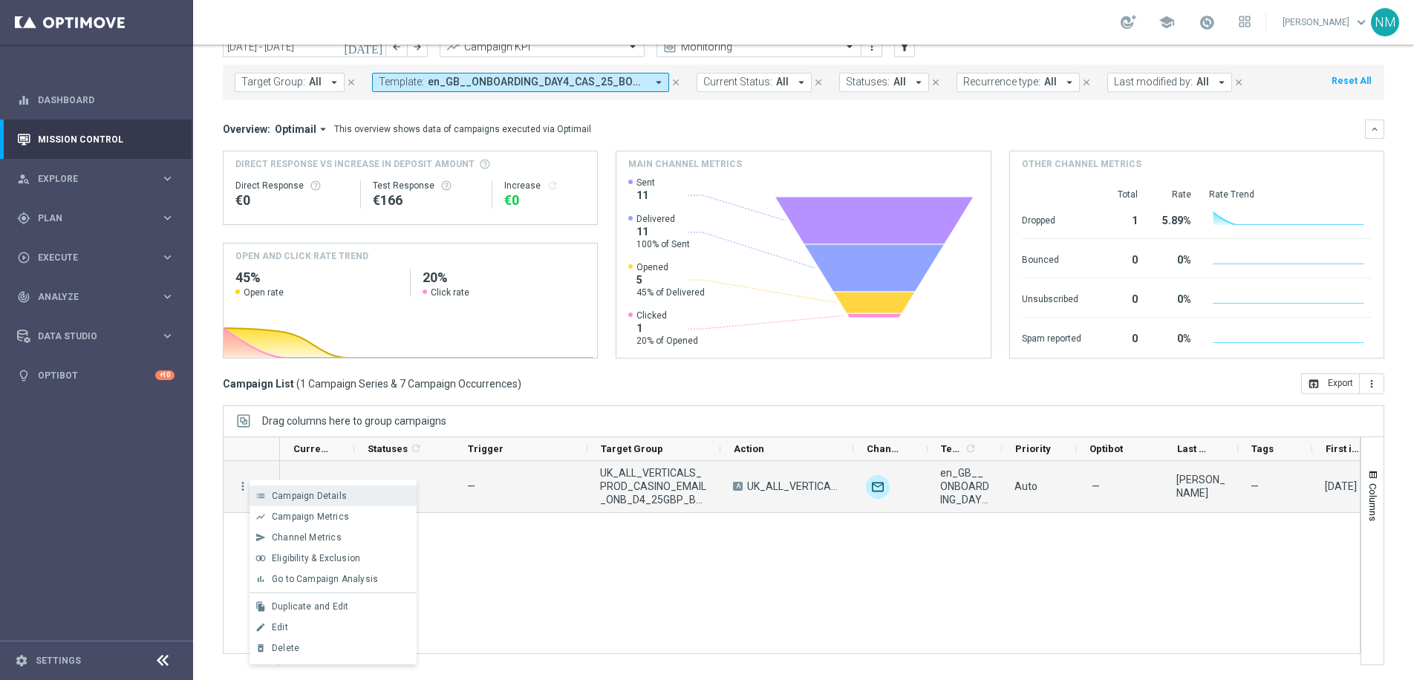
click at [325, 494] on span "Campaign Details" at bounding box center [309, 496] width 75 height 10
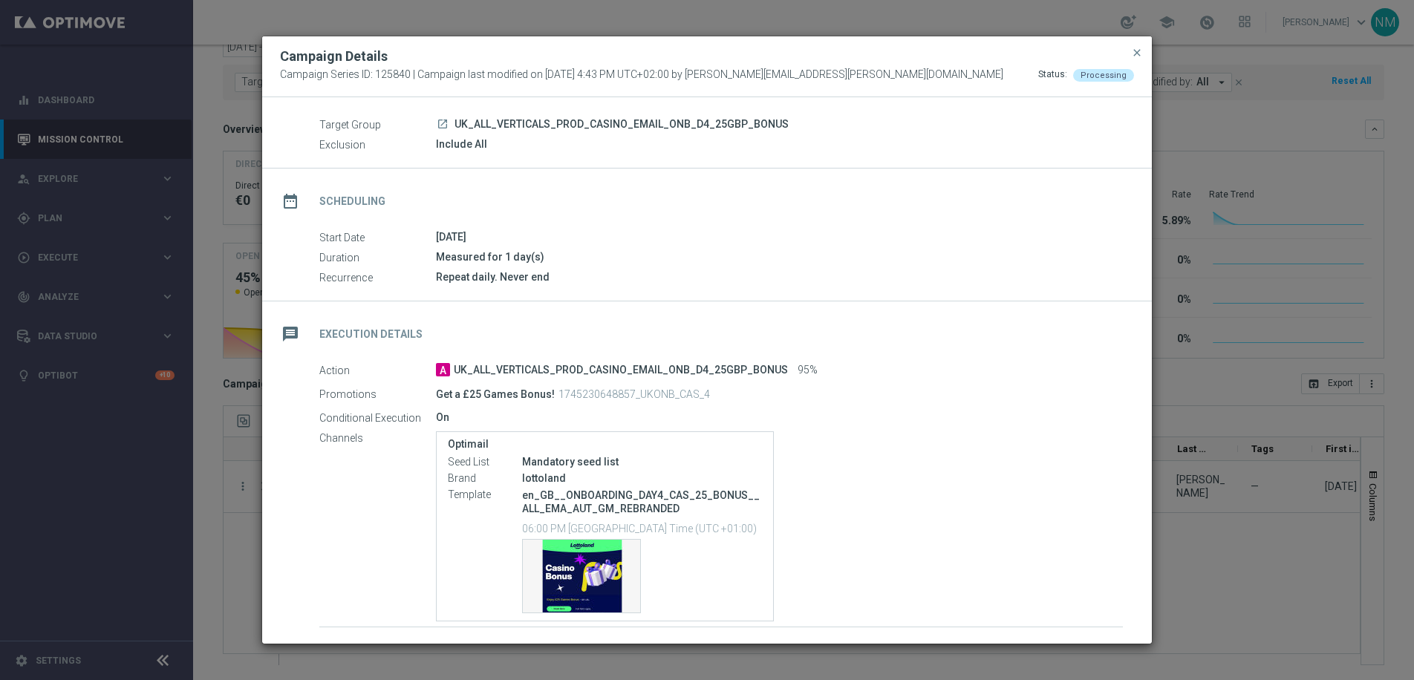
scroll to position [71, 0]
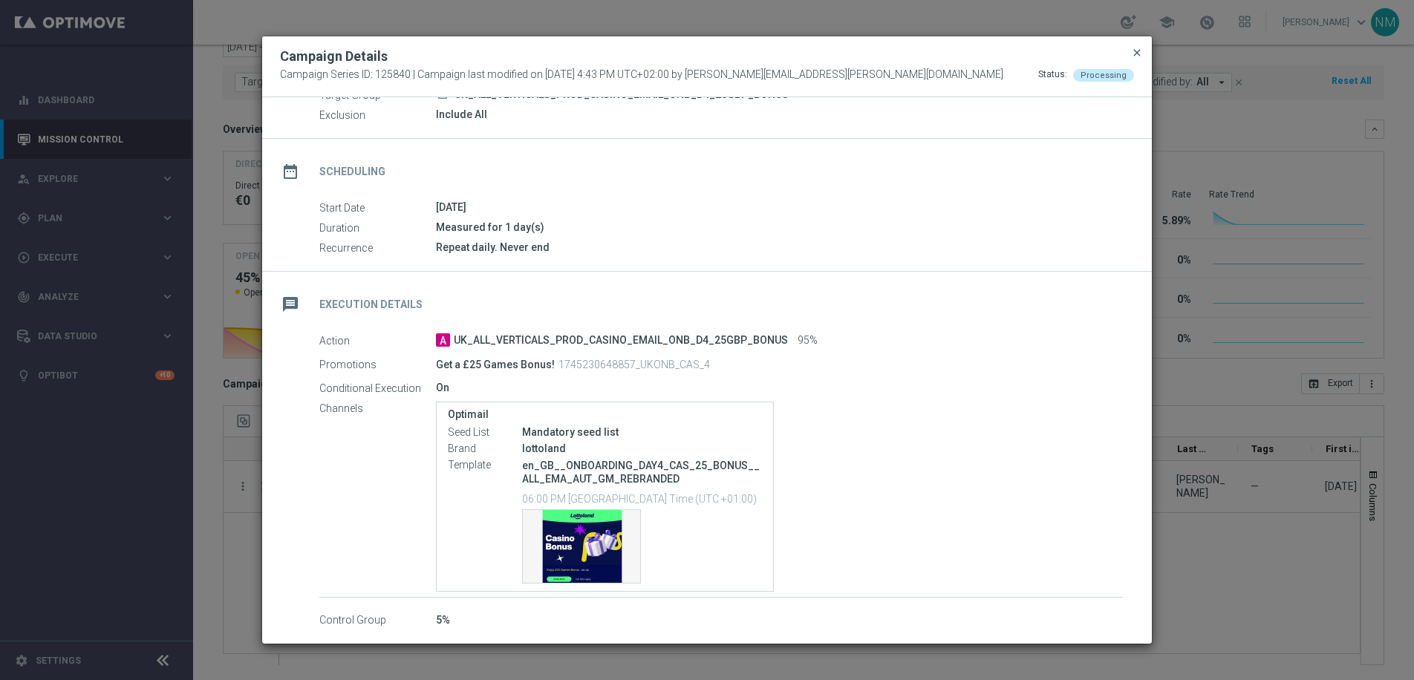
click at [1141, 54] on span "close" at bounding box center [1137, 53] width 12 height 12
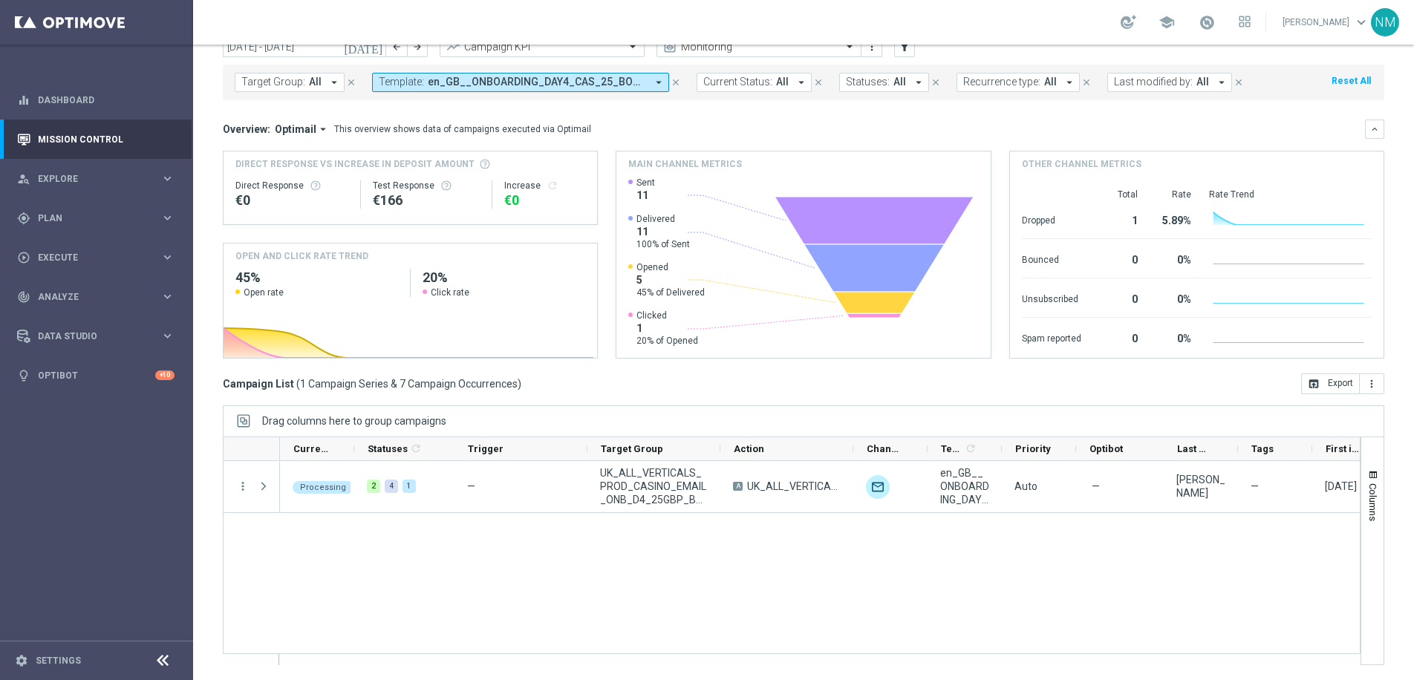
click at [550, 82] on span "en_GB__ONBOARDING_DAY4_CAS_25_BONUS__ALL_EMA_AUT_GM_REBRANDED" at bounding box center [537, 82] width 218 height 13
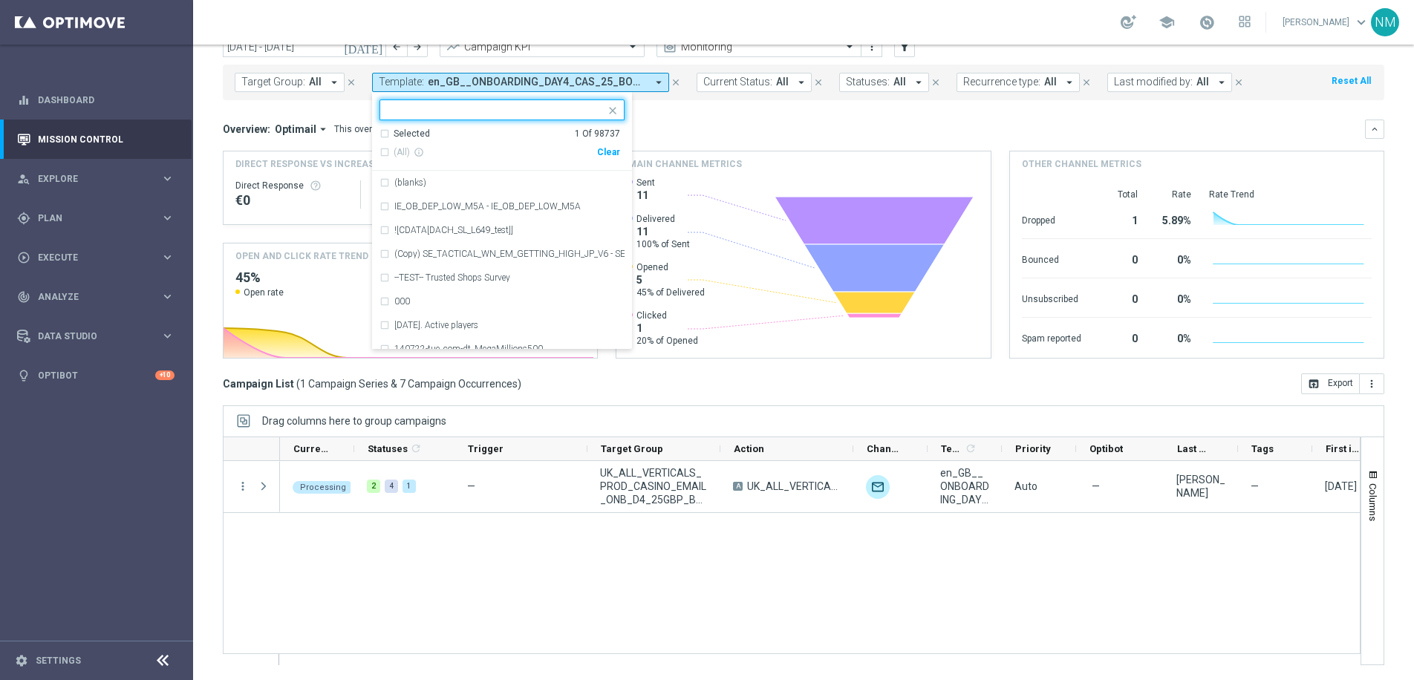
click at [0, 0] on div "Clear" at bounding box center [0, 0] width 0 height 0
click at [569, 113] on input "text" at bounding box center [497, 110] width 218 height 13
paste input "en_GB__ONBOARDING_DAY4_CAS_50_BONUS__ALL_EMA_AUT_GM_REBRANDED"
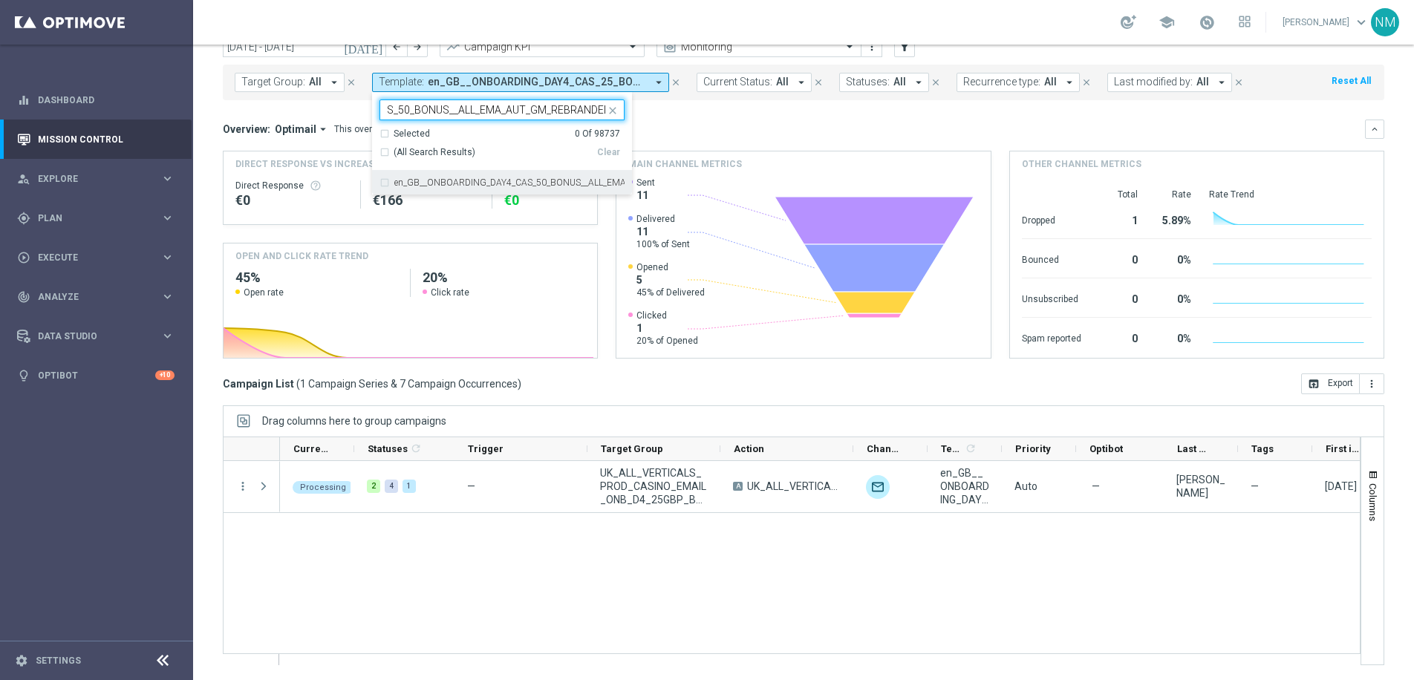
click at [543, 172] on div "en_GB__ONBOARDING_DAY4_CAS_50_BONUS__ALL_EMA_AUT_GM_REBRANDED" at bounding box center [501, 183] width 245 height 24
type input "en_GB__ONBOARDING_DAY4_CAS_50_BONUS__ALL_EMA_AUT_GM_REBRANDED"
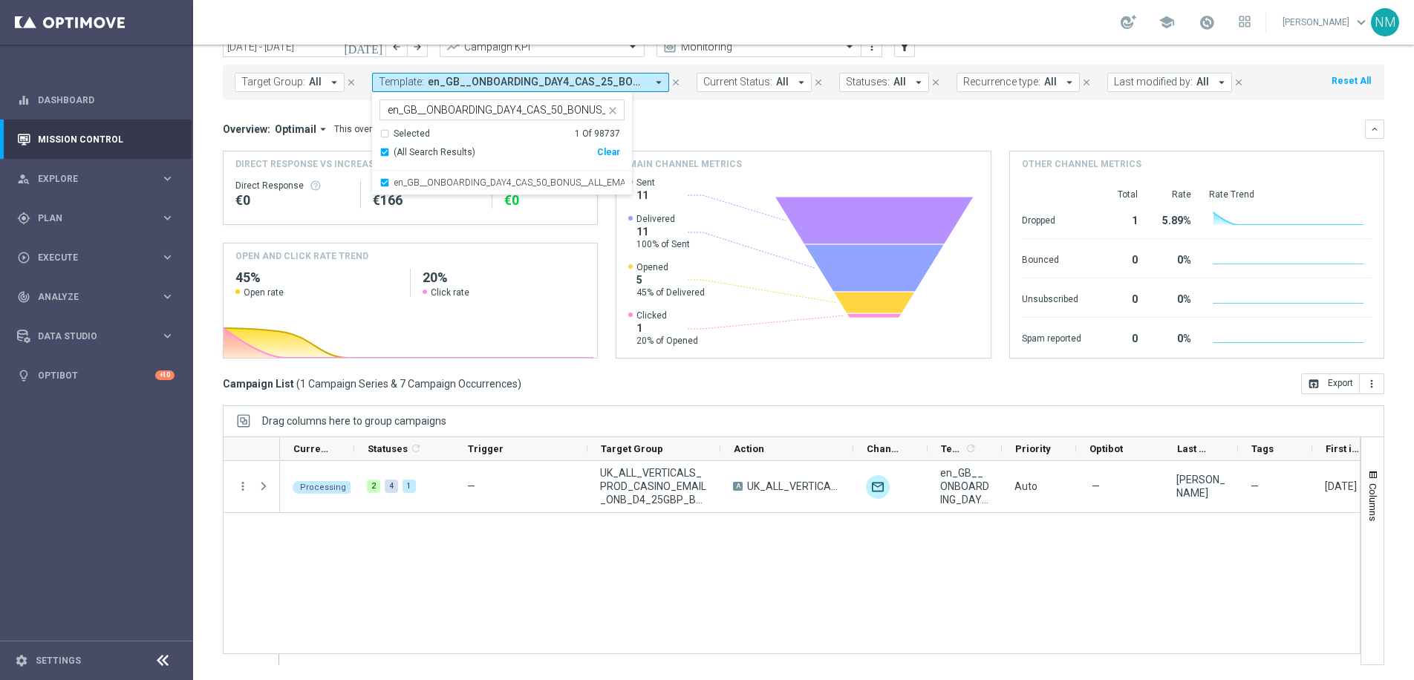
click at [737, 125] on div "Overview: Optimail arrow_drop_down This overview shows data of campaigns execut…" at bounding box center [794, 129] width 1142 height 13
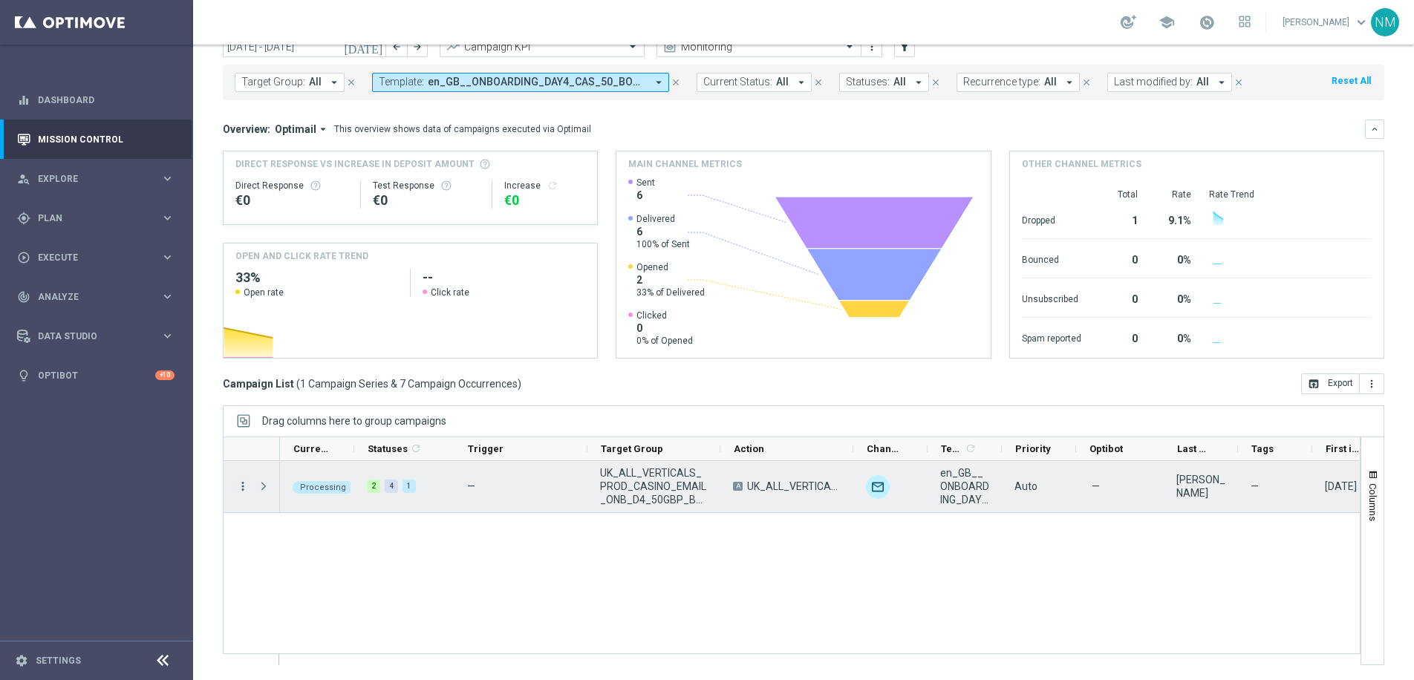
click at [244, 483] on icon "more_vert" at bounding box center [242, 486] width 13 height 13
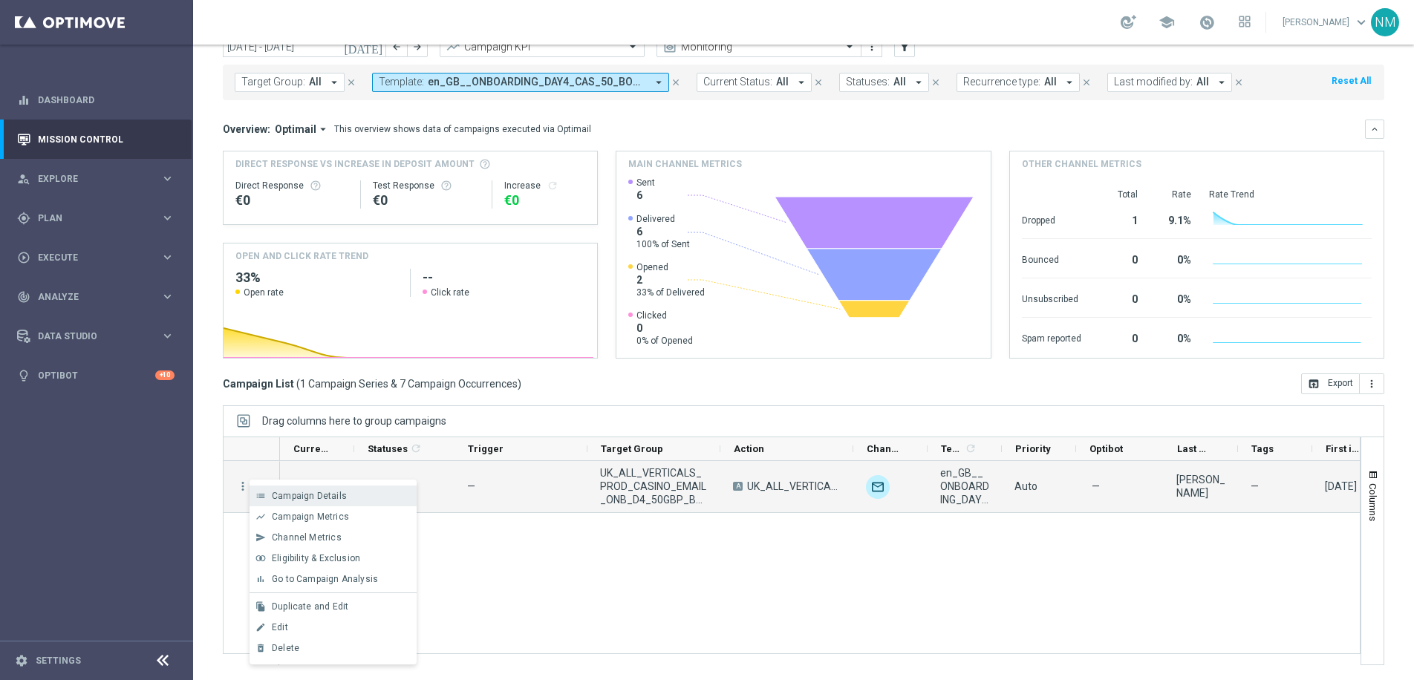
click at [317, 492] on span "Campaign Details" at bounding box center [309, 496] width 75 height 10
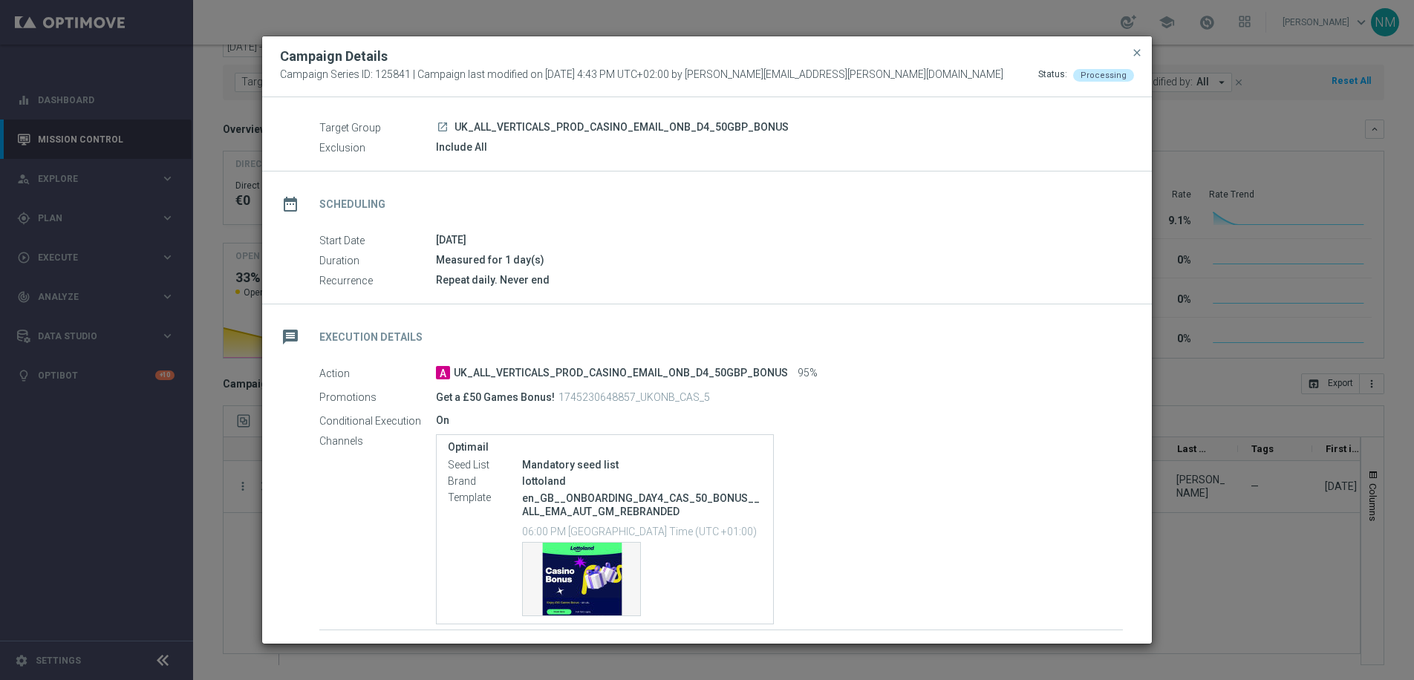
scroll to position [71, 0]
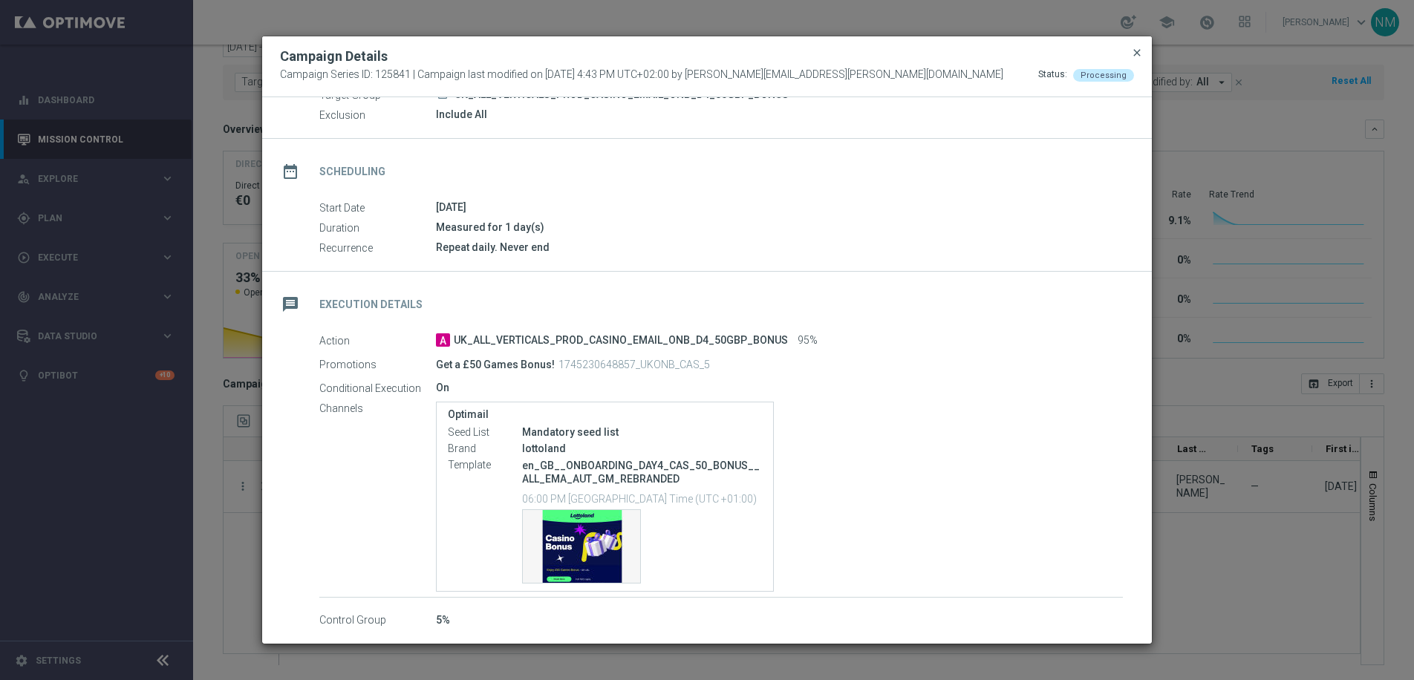
click at [1135, 50] on span "close" at bounding box center [1137, 53] width 12 height 12
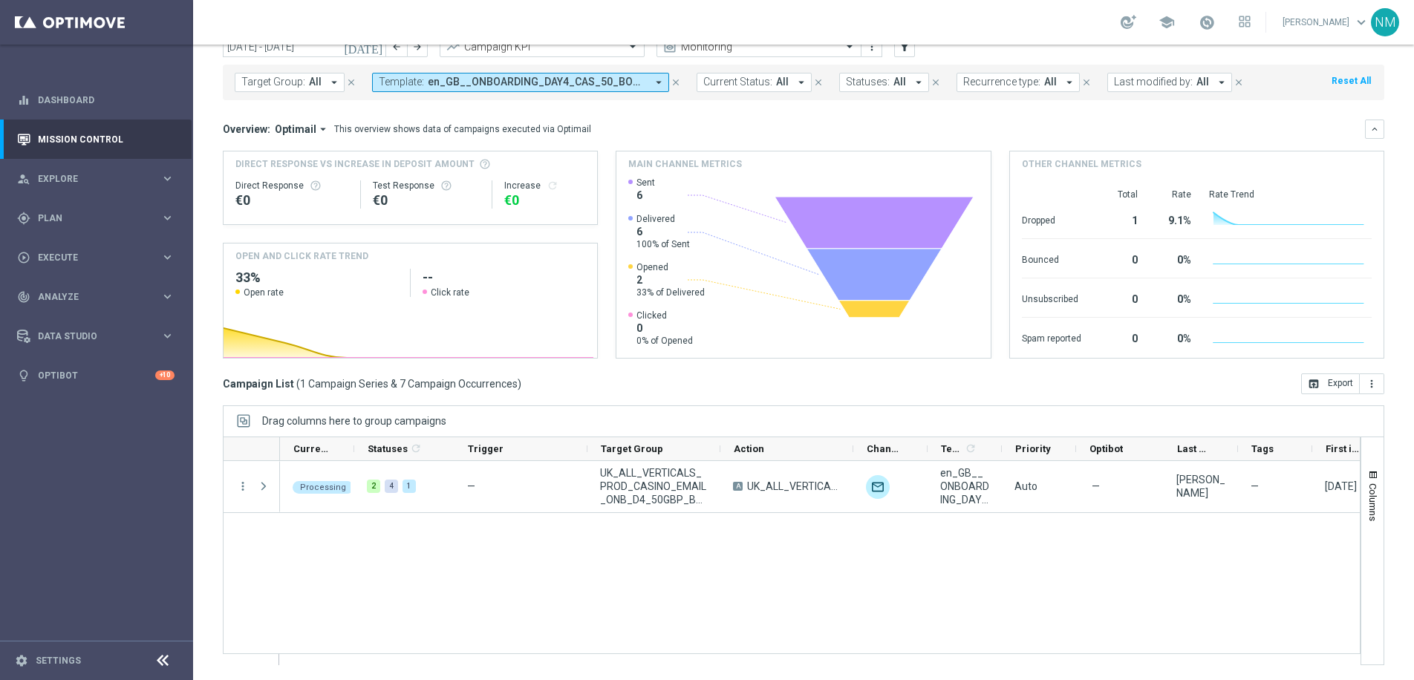
scroll to position [62, 0]
click at [84, 132] on link "Mission Control" at bounding box center [106, 139] width 137 height 39
